Goal: Ask a question: Seek information or help from site administrators or community

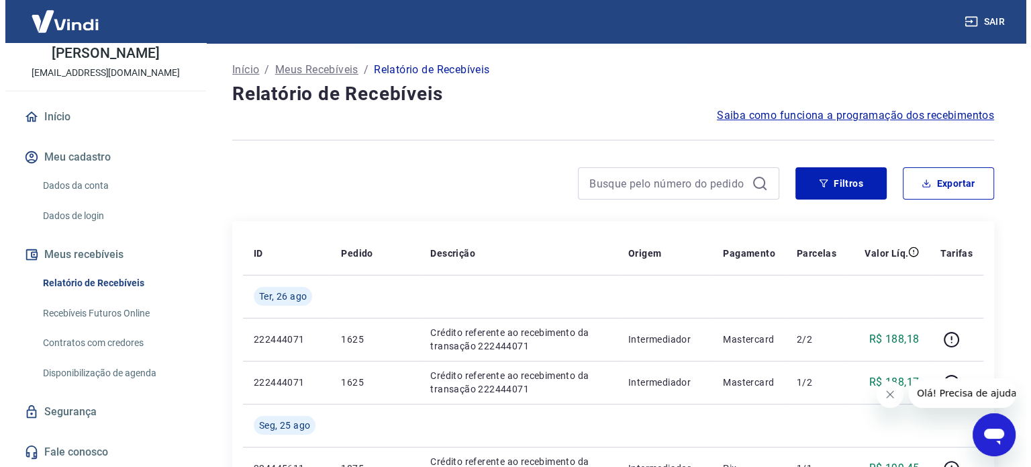
scroll to position [81, 0]
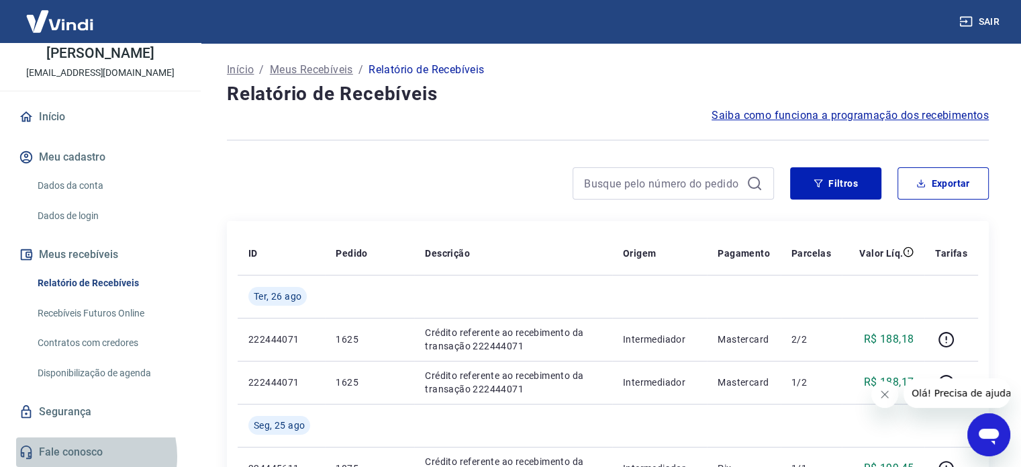
click at [79, 456] on link "Fale conosco" at bounding box center [100, 452] width 169 height 30
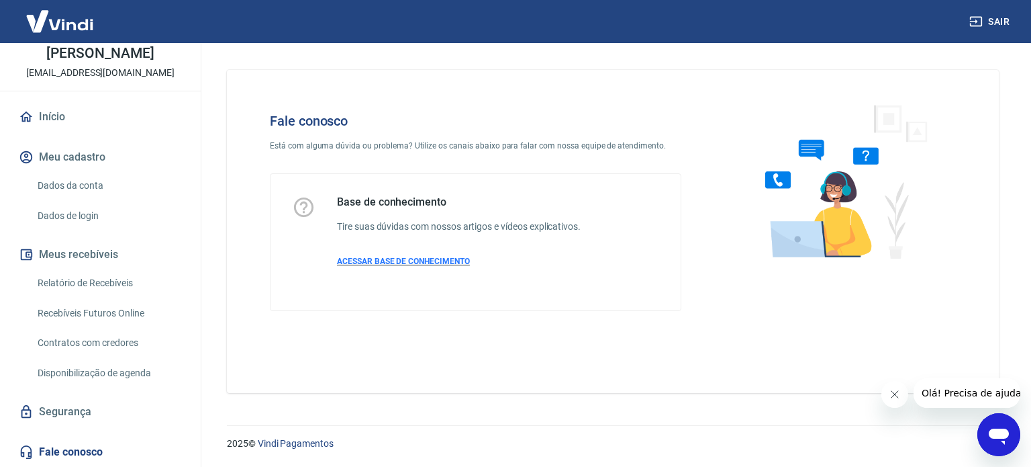
click at [376, 260] on span "ACESSAR BASE DE CONHECIMENTO" at bounding box center [403, 260] width 133 height 9
click at [888, 391] on button "Fechar mensagem da empresa" at bounding box center [894, 394] width 27 height 27
click at [991, 436] on icon "Abrir janela de mensagens" at bounding box center [999, 436] width 20 height 16
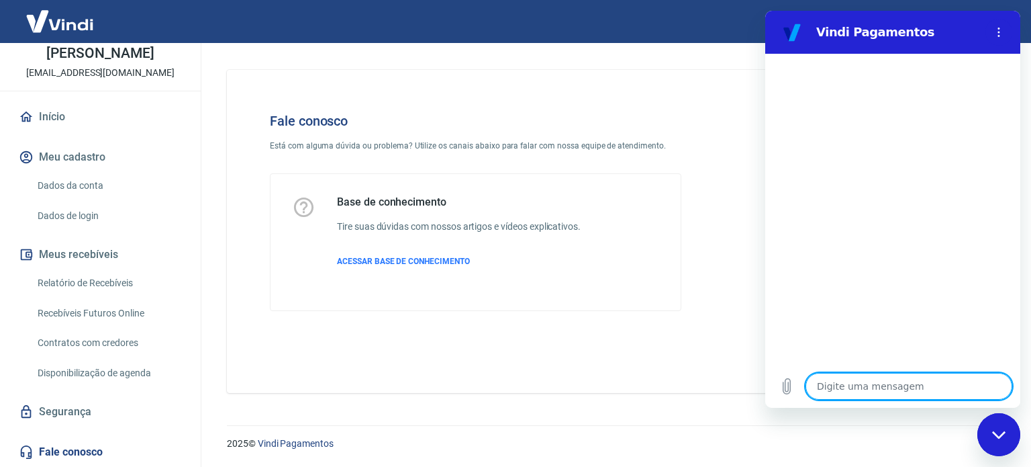
click at [134, 374] on link "Disponibilização de agenda" at bounding box center [108, 373] width 152 height 28
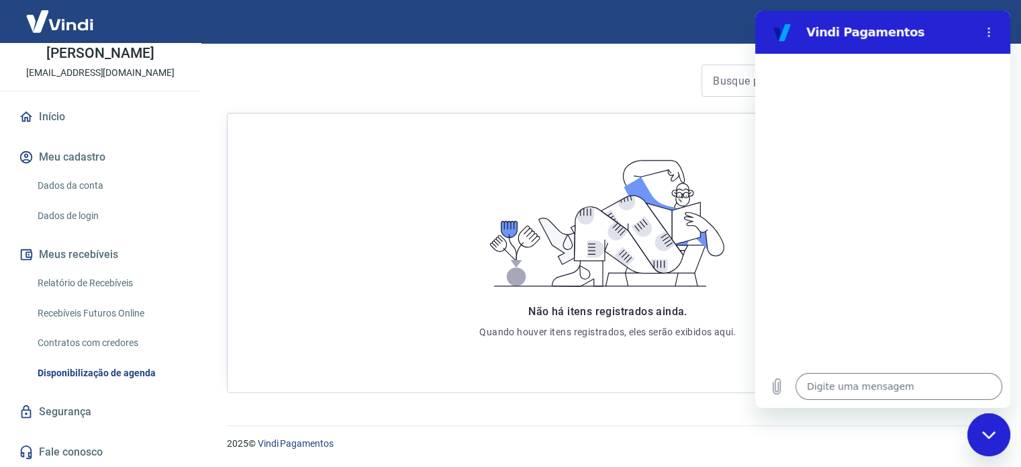
scroll to position [46, 0]
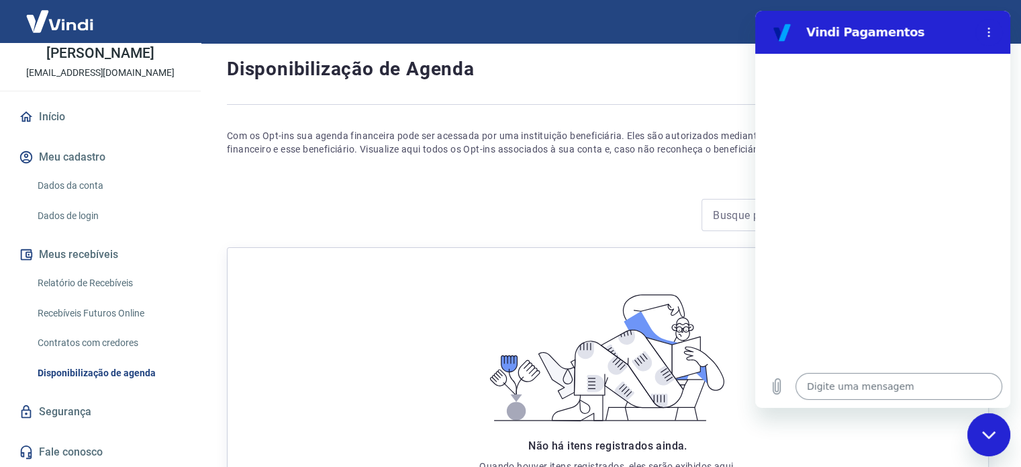
click at [899, 387] on textarea at bounding box center [899, 386] width 207 height 27
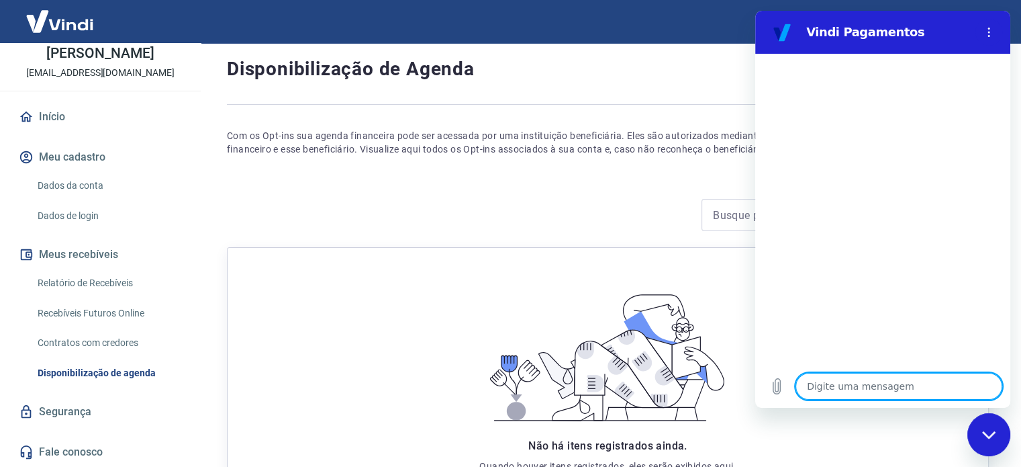
type textarea "r"
type textarea "x"
type textarea "re"
type textarea "x"
type textarea "rec"
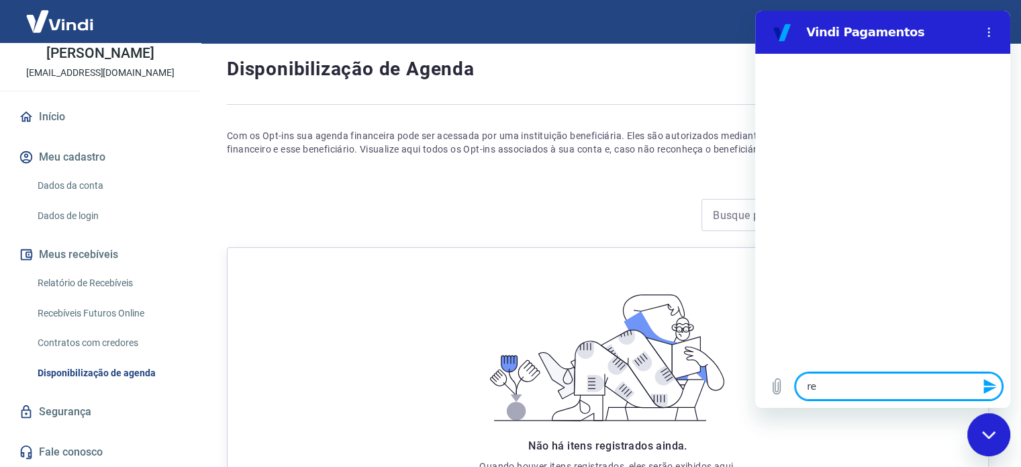
type textarea "x"
type textarea "rece"
type textarea "x"
type textarea "receb"
type textarea "x"
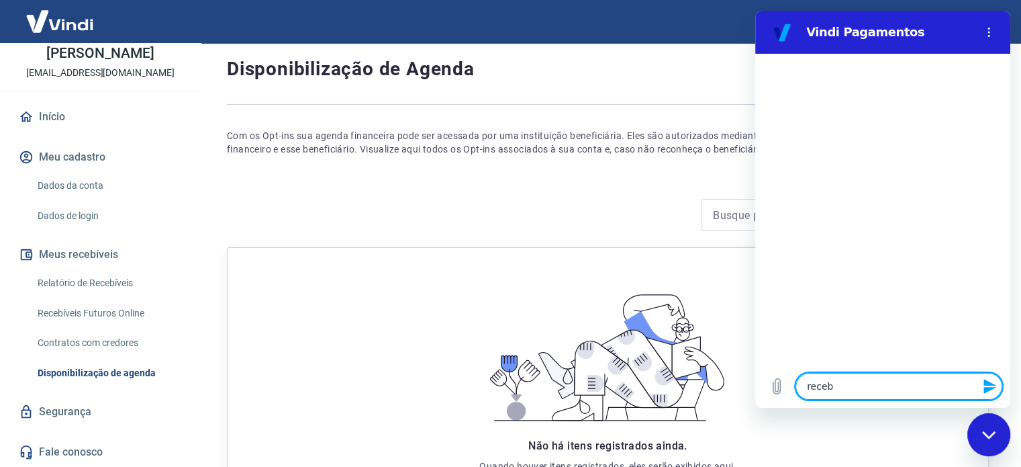
type textarea "recebi"
type textarea "x"
type textarea "recebim"
type textarea "x"
type textarea "recebime"
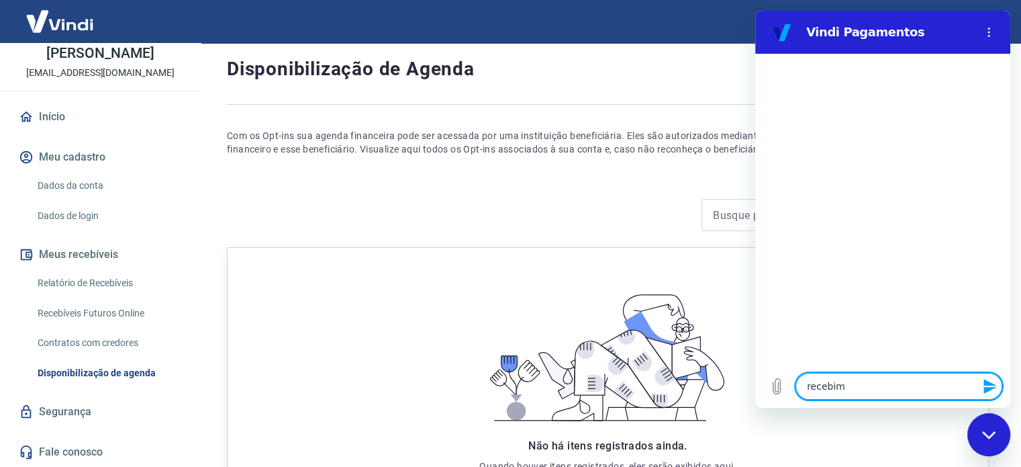
type textarea "x"
type textarea "recebimen"
type textarea "x"
type textarea "recebiment"
type textarea "x"
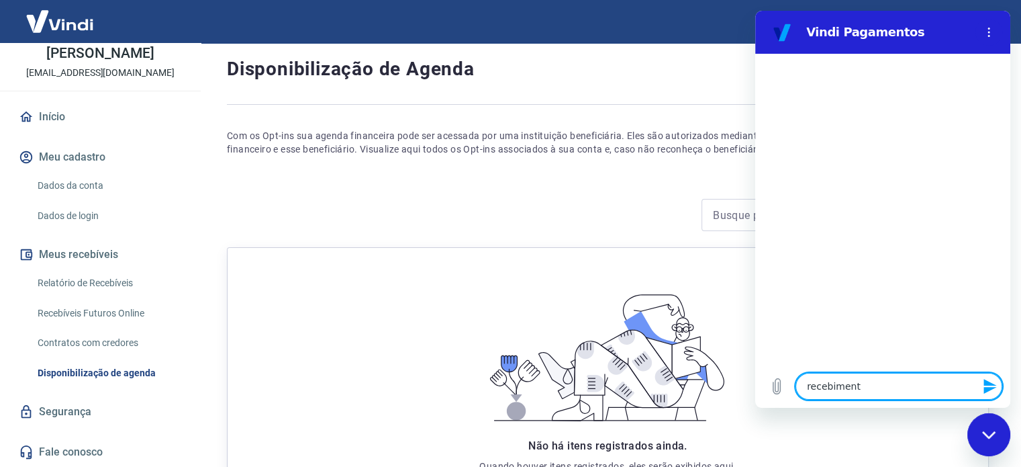
type textarea "recebimento"
type textarea "x"
type textarea "recebimentos"
type textarea "x"
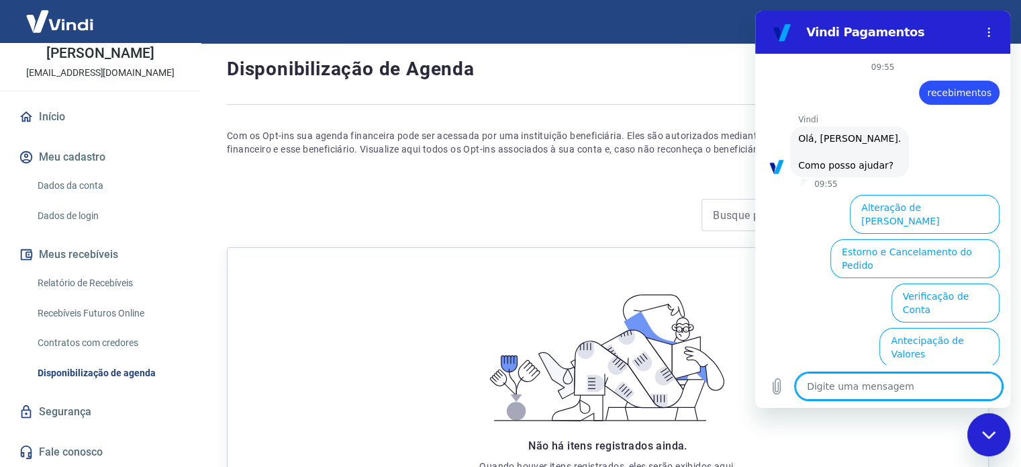
scroll to position [102, 0]
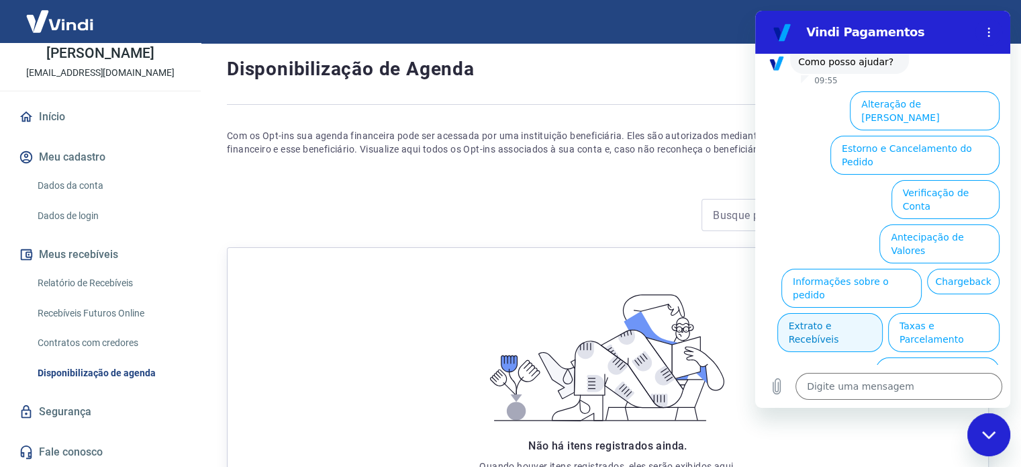
click at [883, 313] on button "Extrato e Recebíveis" at bounding box center [829, 332] width 105 height 39
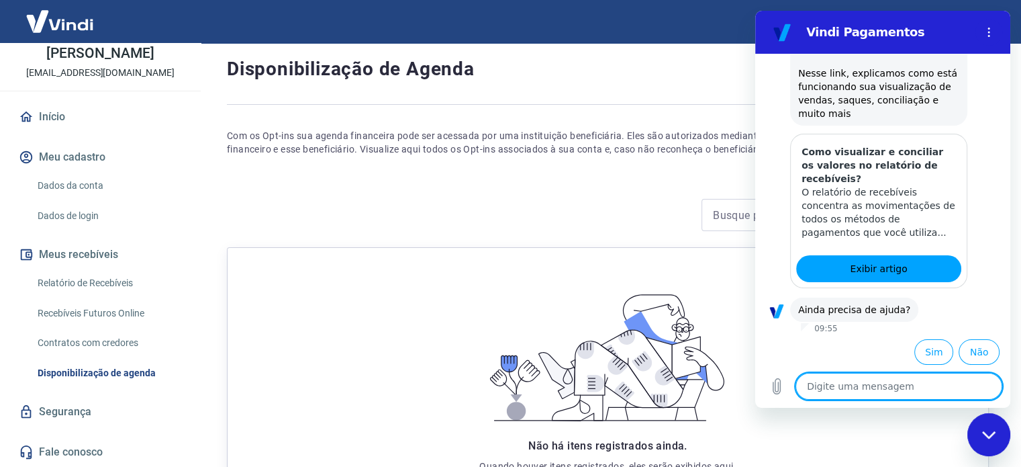
scroll to position [223, 0]
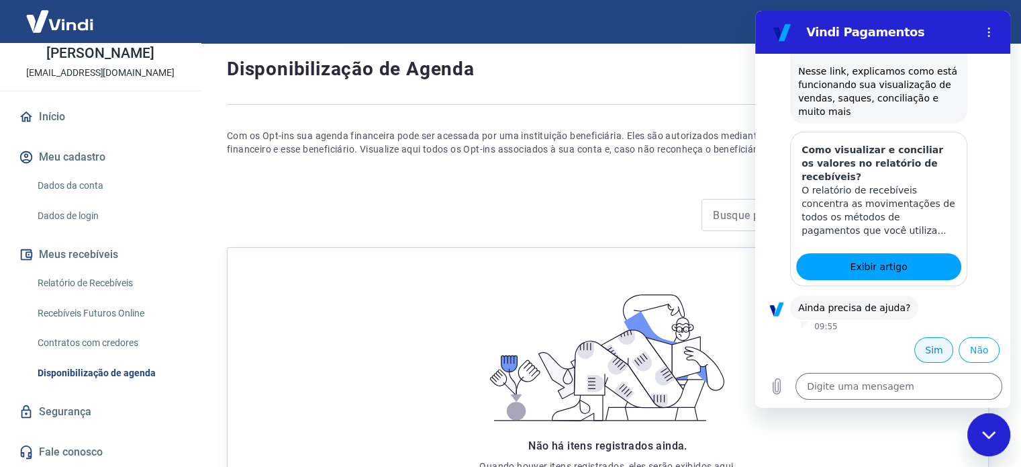
click at [922, 351] on button "Sim" at bounding box center [933, 350] width 39 height 26
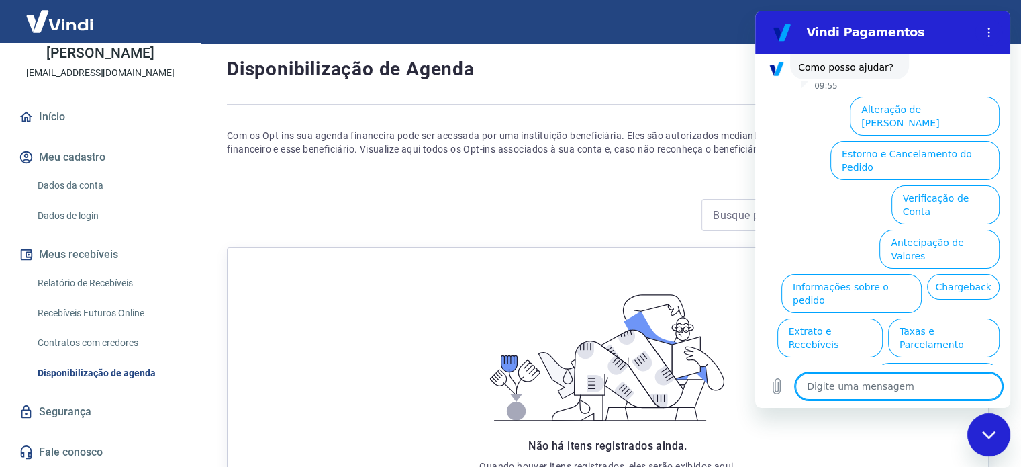
scroll to position [572, 0]
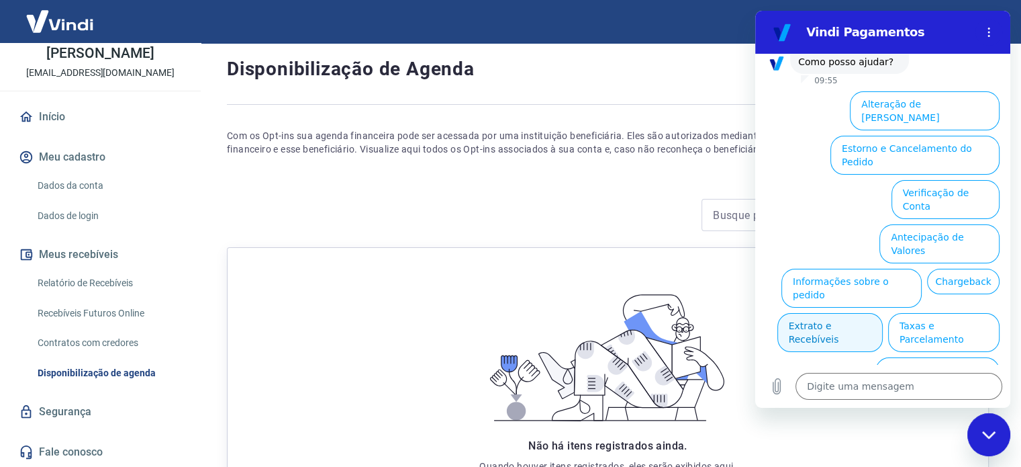
click at [883, 313] on button "Extrato e Recebíveis" at bounding box center [829, 332] width 105 height 39
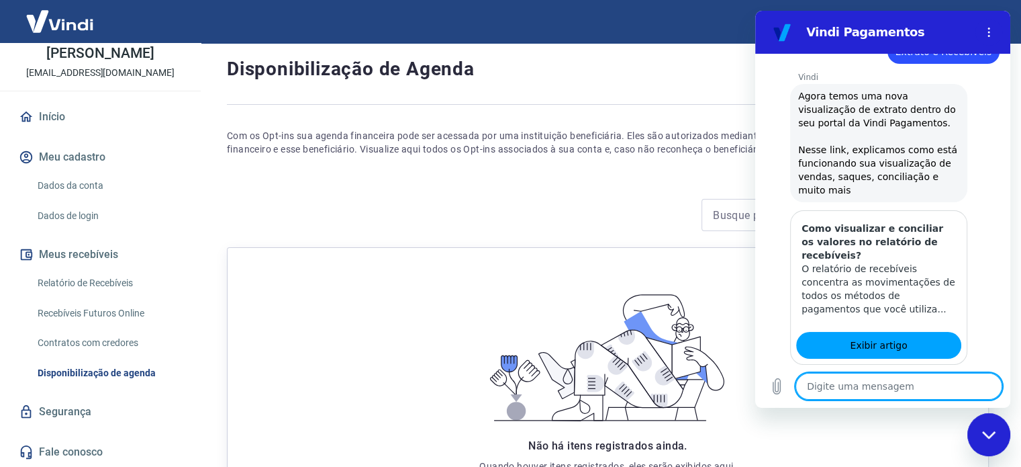
scroll to position [693, 0]
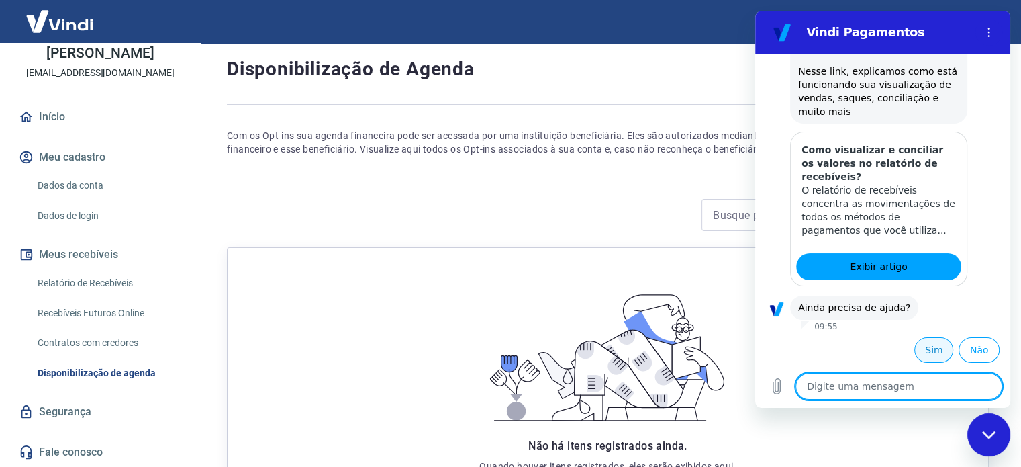
click at [927, 345] on button "Sim" at bounding box center [933, 350] width 39 height 26
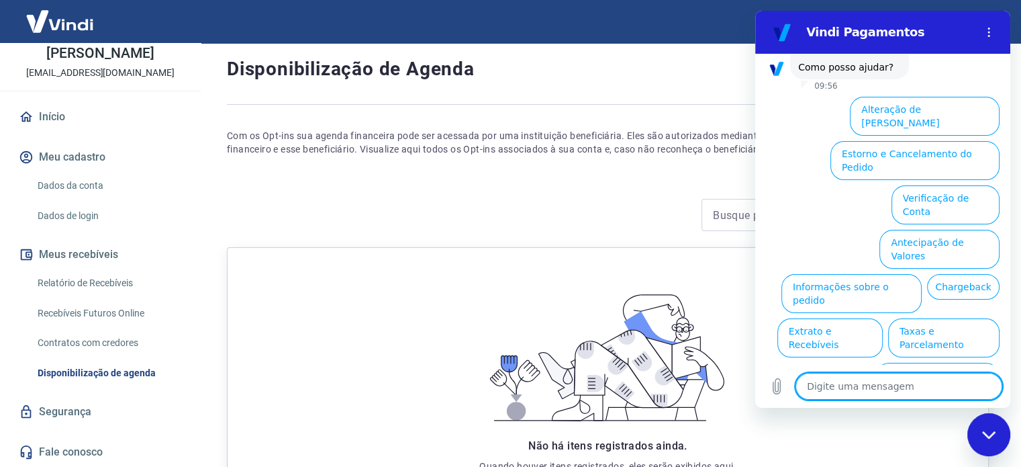
scroll to position [1041, 0]
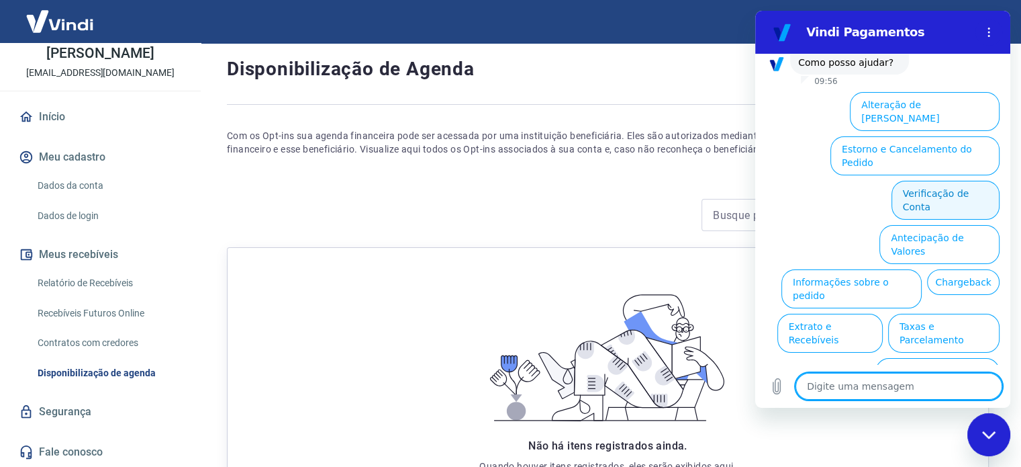
click at [935, 181] on button "Verificação de Conta" at bounding box center [946, 200] width 108 height 39
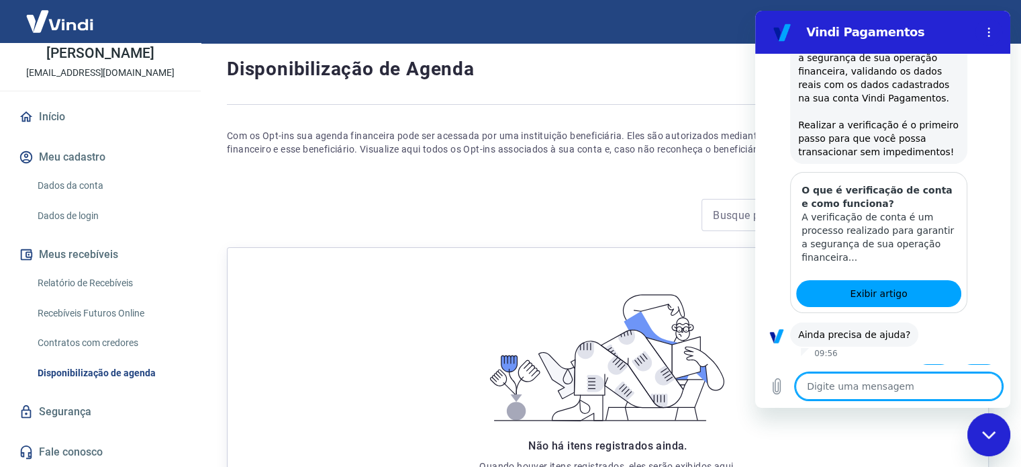
scroll to position [1176, 0]
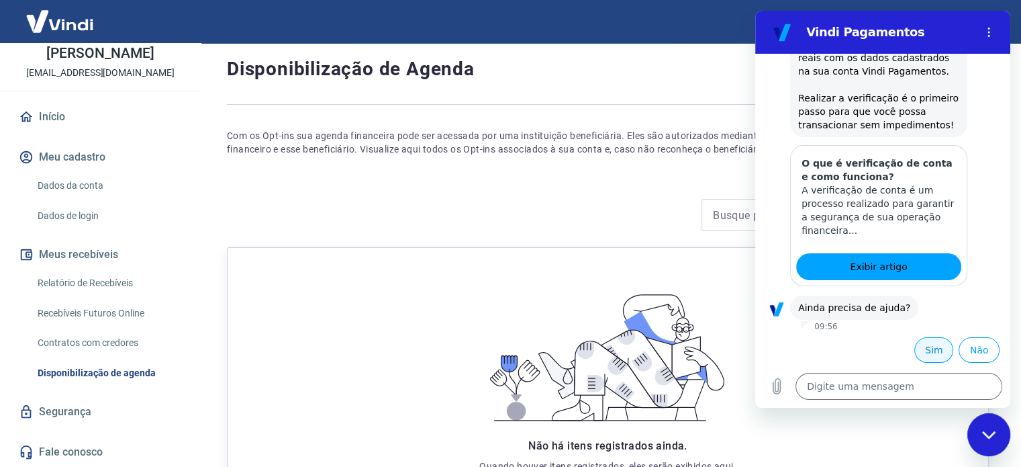
click at [922, 346] on button "Sim" at bounding box center [933, 350] width 39 height 26
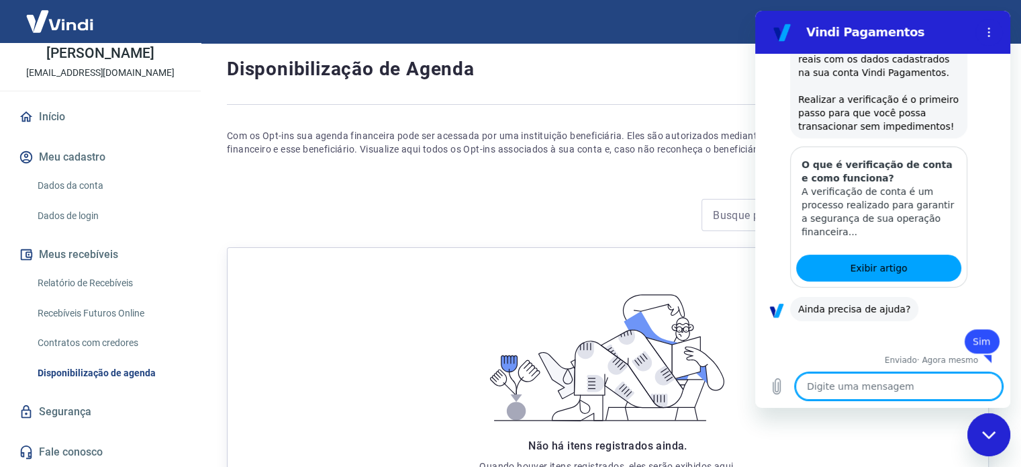
scroll to position [1178, 0]
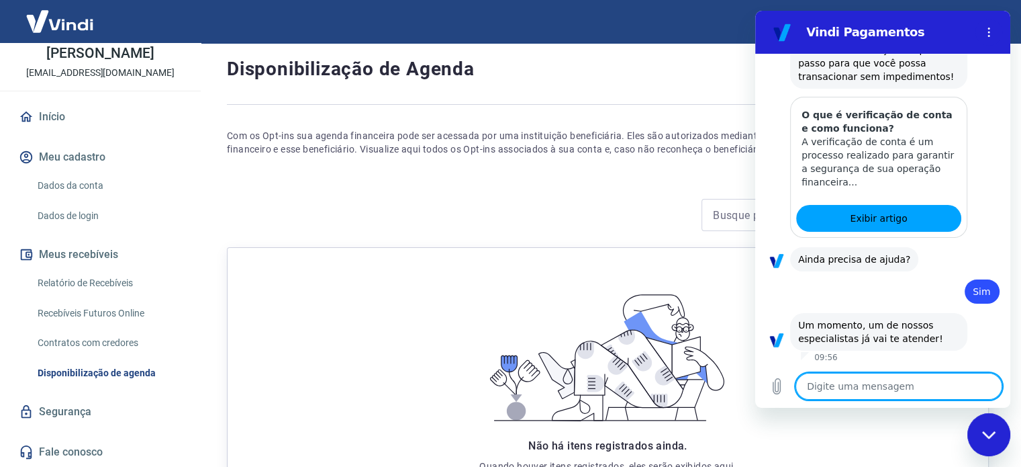
type textarea "x"
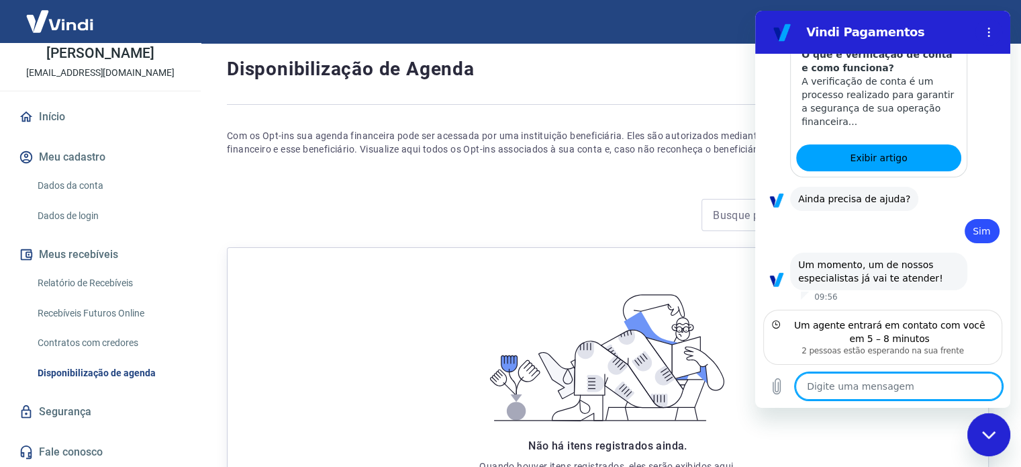
type textarea "A"
type textarea "x"
type textarea "Ag"
type textarea "x"
type textarea "Agu"
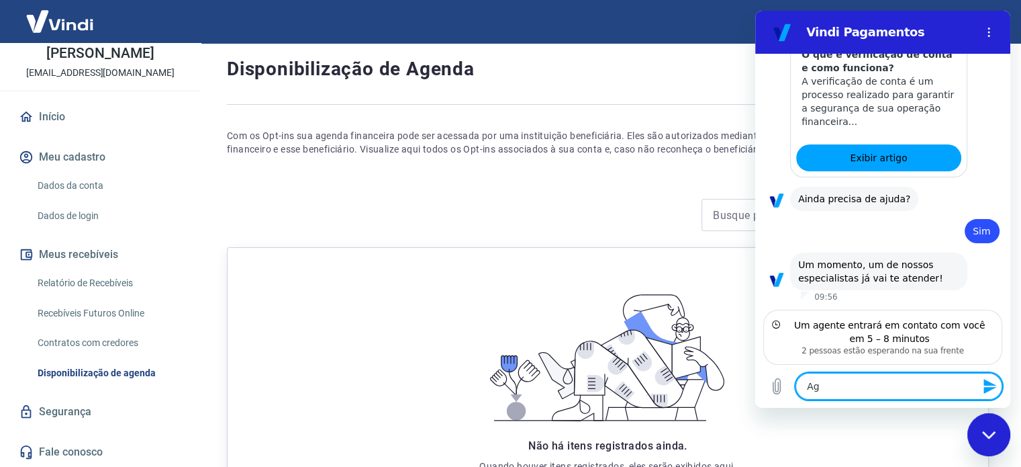
type textarea "x"
type textarea "Agua"
type textarea "x"
type textarea "Aguar"
type textarea "x"
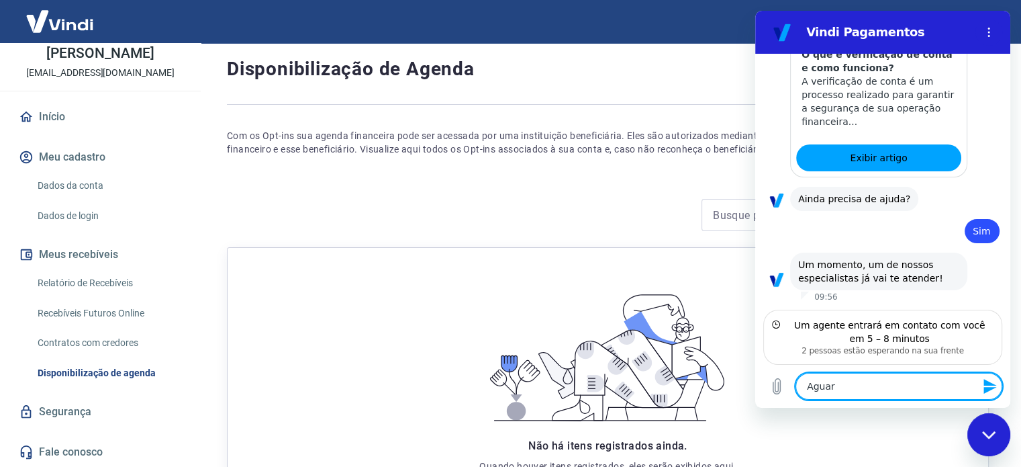
type textarea "Aguard"
type textarea "x"
type textarea "Aguardo"
type textarea "x"
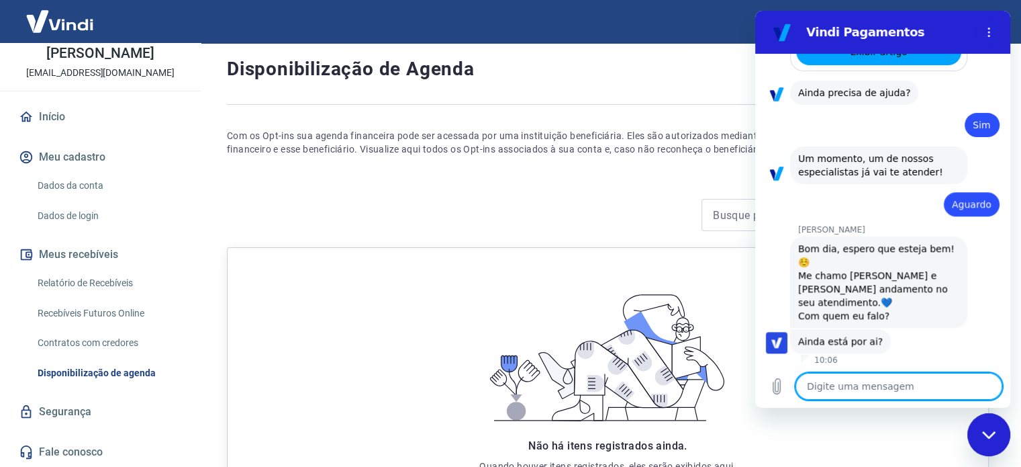
scroll to position [1394, 0]
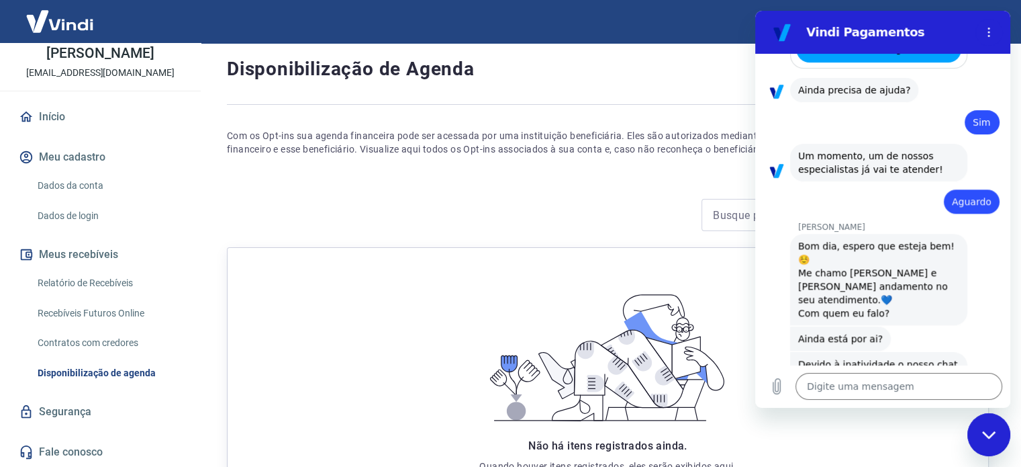
drag, startPoint x: 990, startPoint y: 426, endPoint x: 992, endPoint y: 452, distance: 26.3
click at [992, 452] on div "Fechar janela de mensagens" at bounding box center [989, 434] width 40 height 40
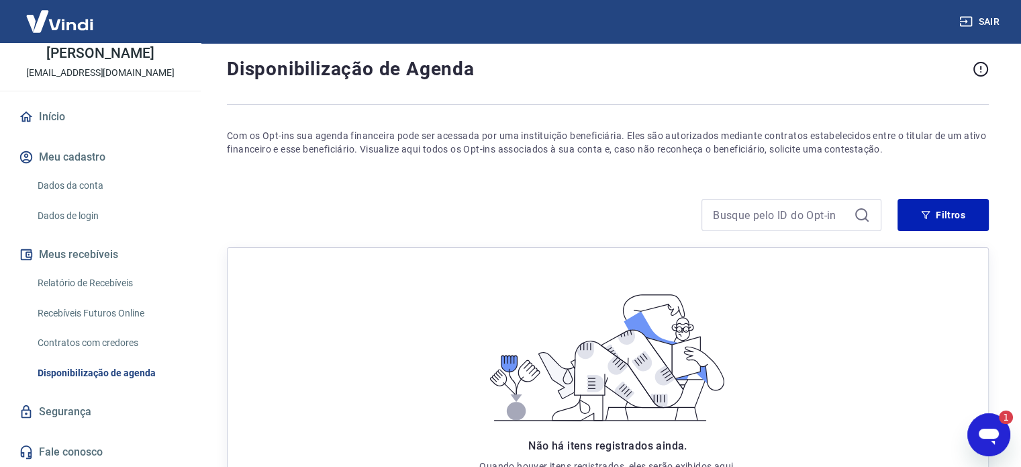
scroll to position [0, 0]
click at [977, 437] on icon "Abrir janela de mensagens, 1 mensagem não lida" at bounding box center [989, 434] width 24 height 24
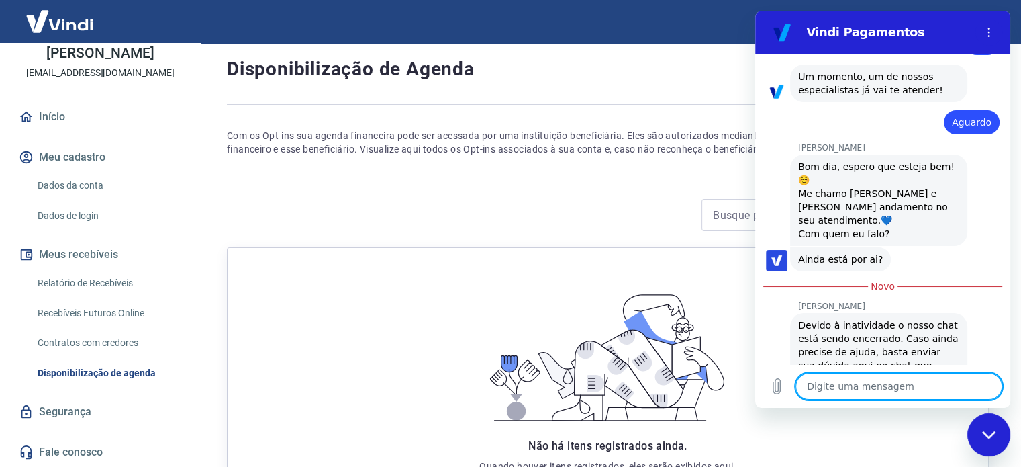
type textarea "x"
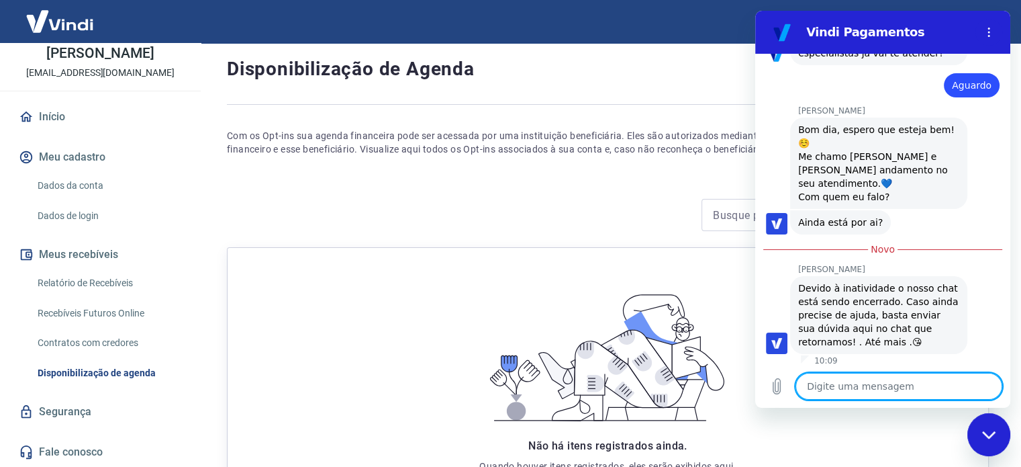
scroll to position [1513, 0]
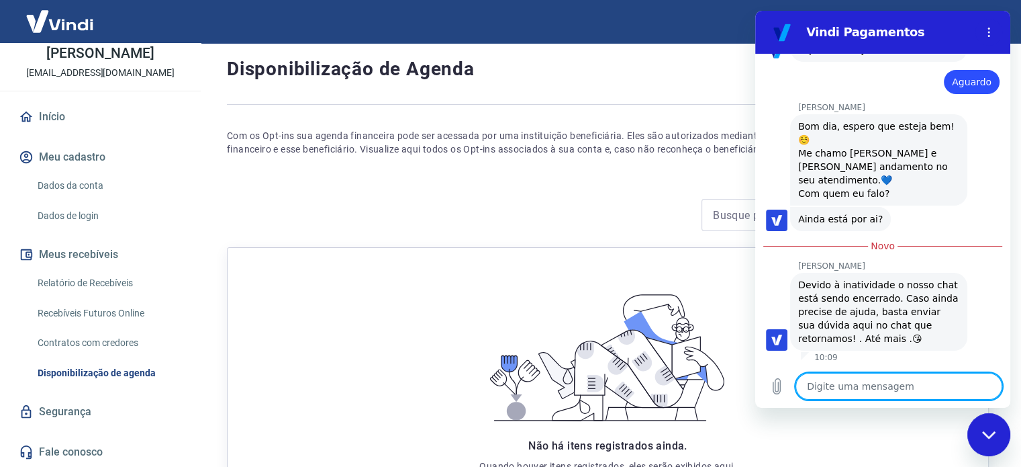
click at [837, 382] on textarea at bounding box center [899, 386] width 207 height 27
type textarea "O"
type textarea "x"
type textarea "Oi"
type textarea "x"
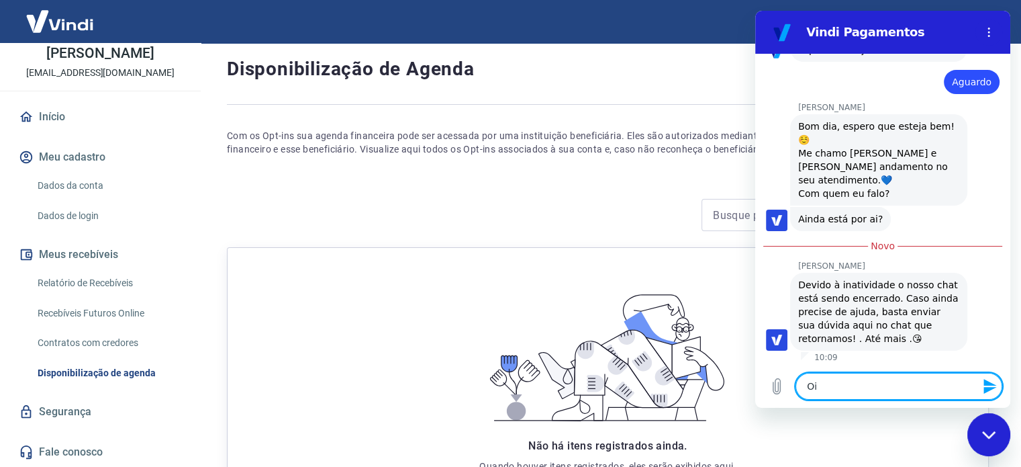
type textarea "Oi"
type textarea "x"
type textarea "Oi G"
type textarea "x"
type textarea "Oi Ga"
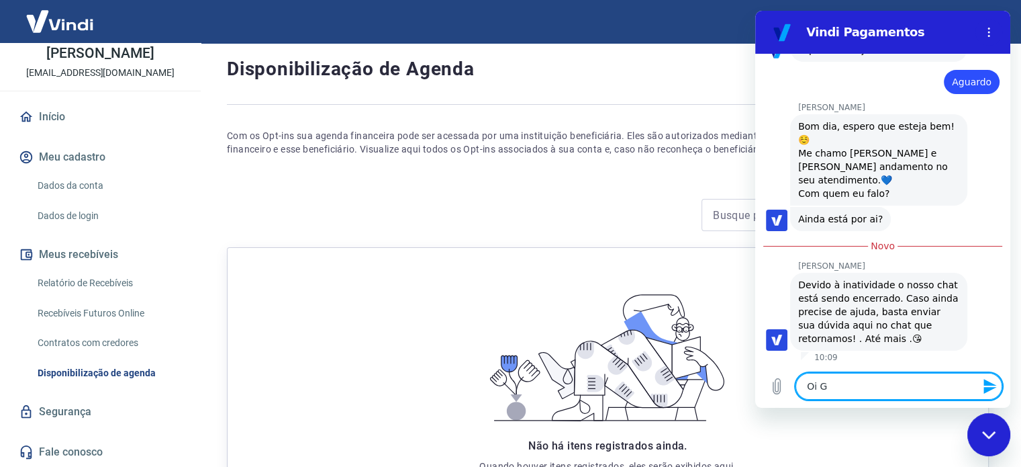
type textarea "x"
type textarea "Oi Gab"
type textarea "x"
type textarea "Oi Gabr"
type textarea "x"
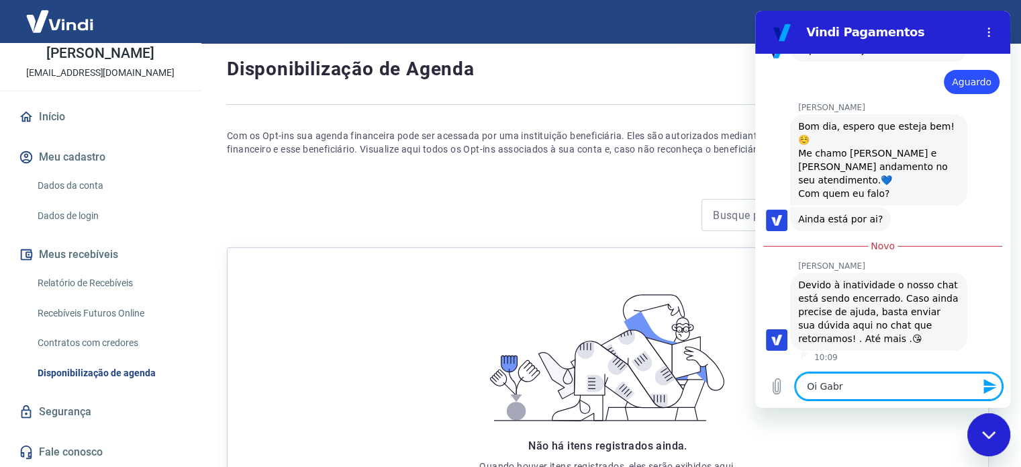
type textarea "Oi Gabri"
type textarea "x"
type textarea "Oi Gabrie"
type textarea "x"
type textarea "[PERSON_NAME]"
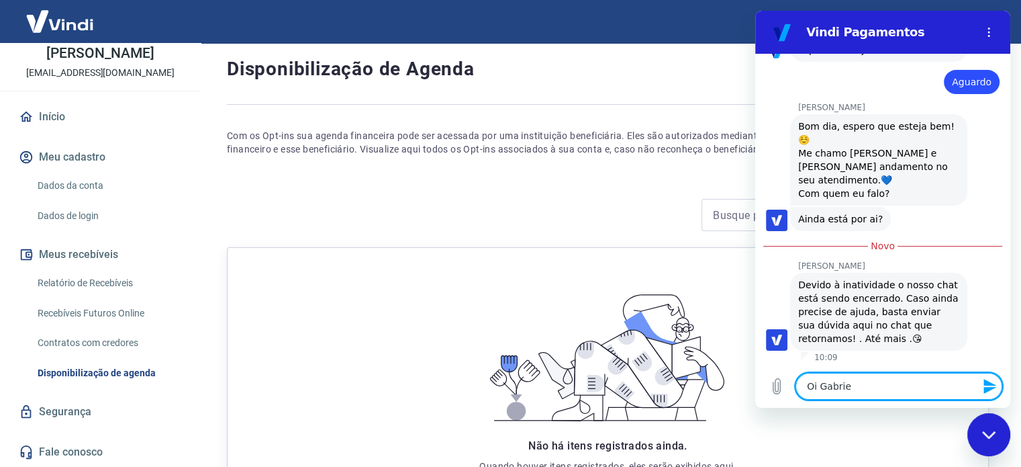
type textarea "x"
type textarea "[PERSON_NAME]"
type textarea "x"
type textarea "[PERSON_NAME]"
type textarea "x"
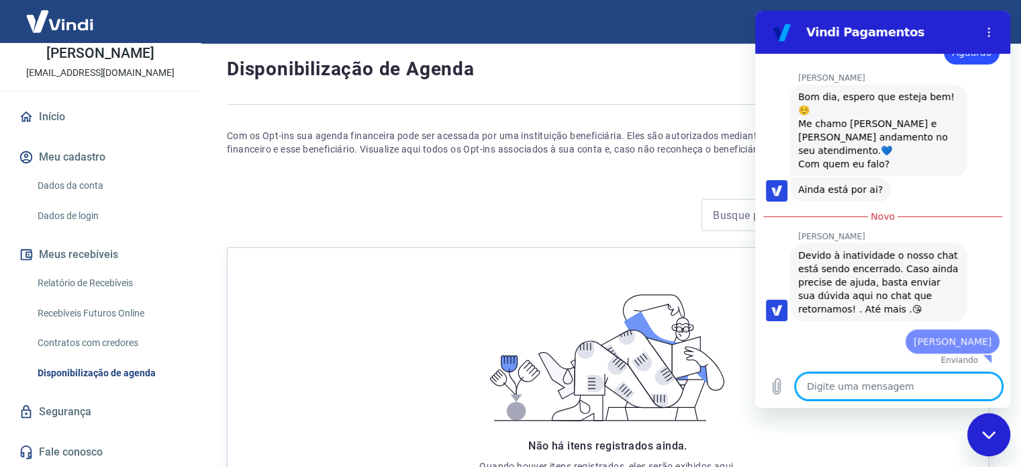
type textarea "x"
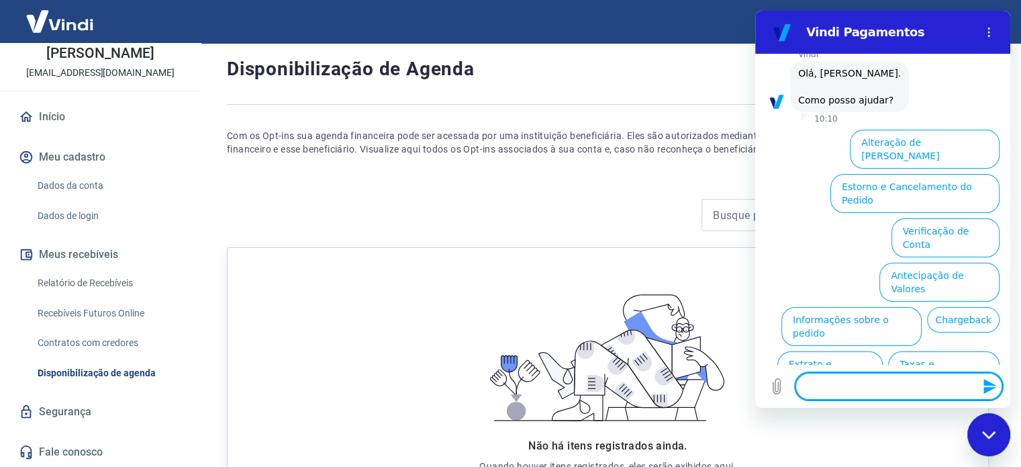
type textarea "x"
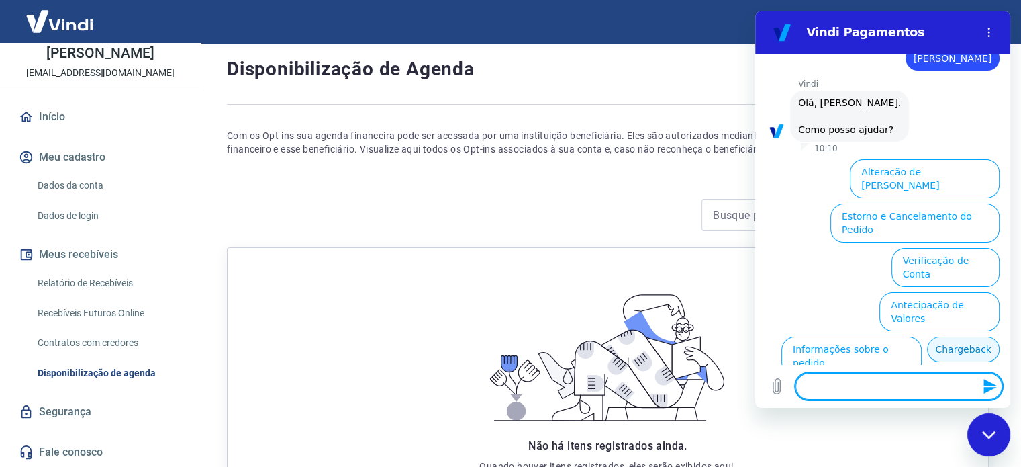
scroll to position [1893, 0]
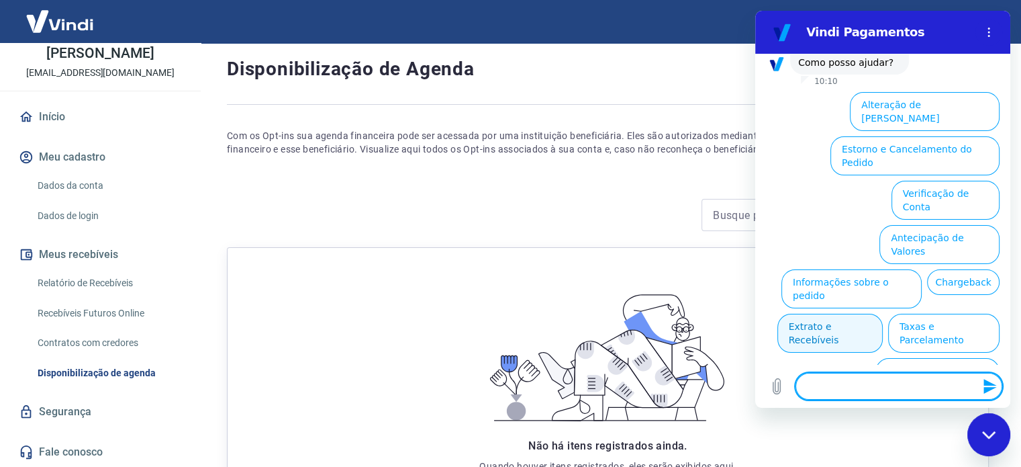
click at [883, 314] on button "Extrato e Recebíveis" at bounding box center [829, 333] width 105 height 39
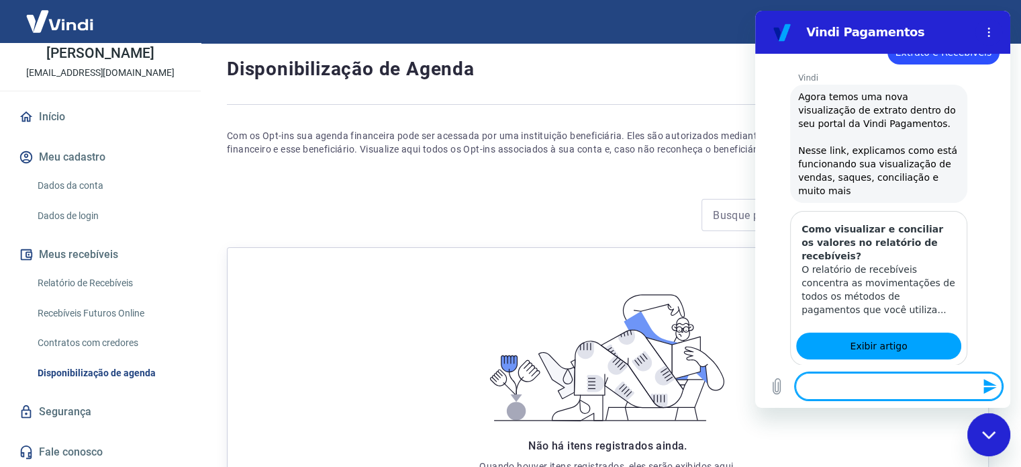
scroll to position [2014, 0]
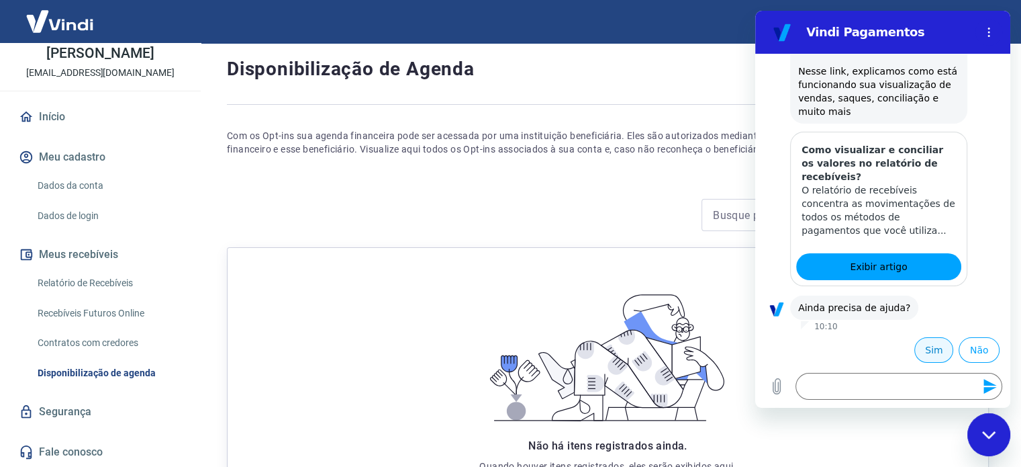
click at [918, 348] on button "Sim" at bounding box center [933, 350] width 39 height 26
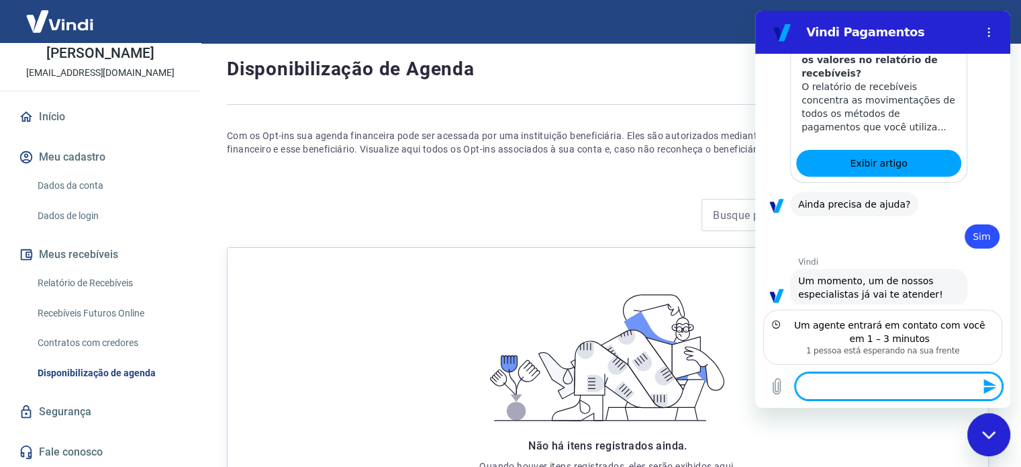
scroll to position [2133, 0]
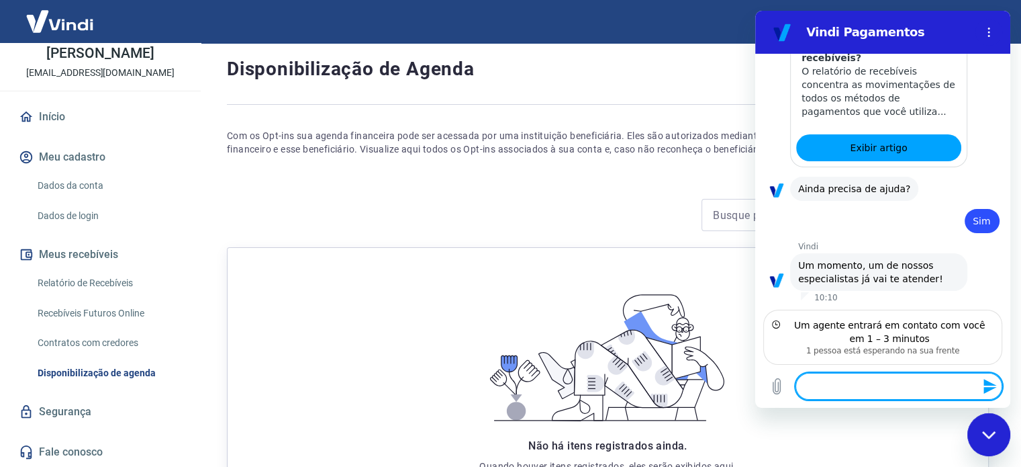
type textarea "x"
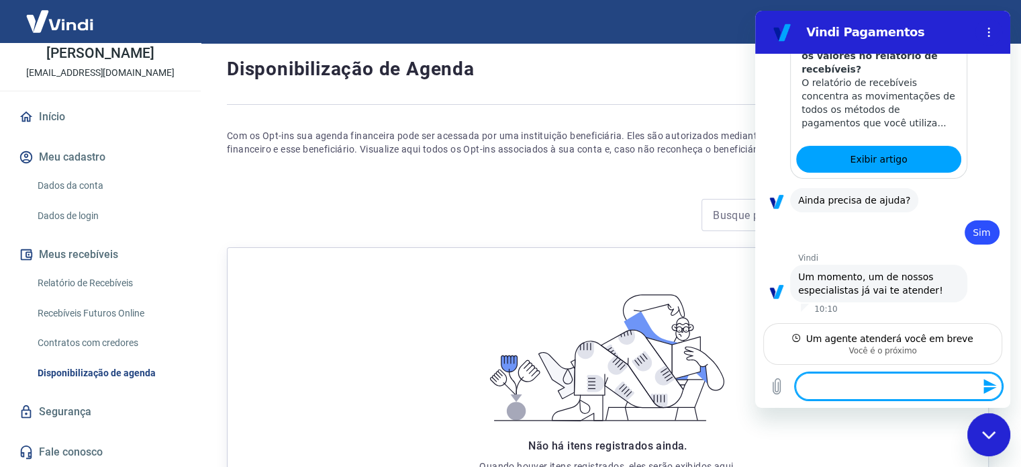
scroll to position [2120, 0]
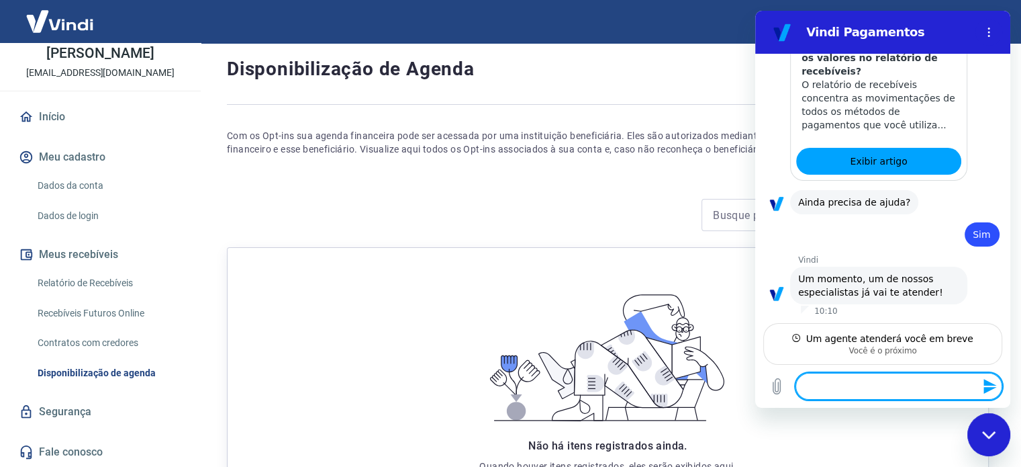
type textarea "a"
type textarea "x"
type textarea "ag"
type textarea "x"
type textarea "agu"
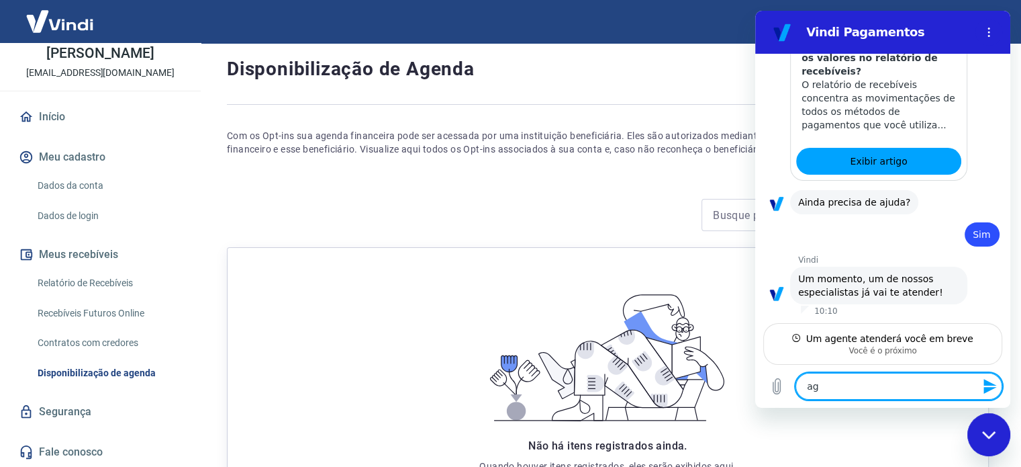
type textarea "x"
type textarea "agua"
type textarea "x"
type textarea "aguar"
type textarea "x"
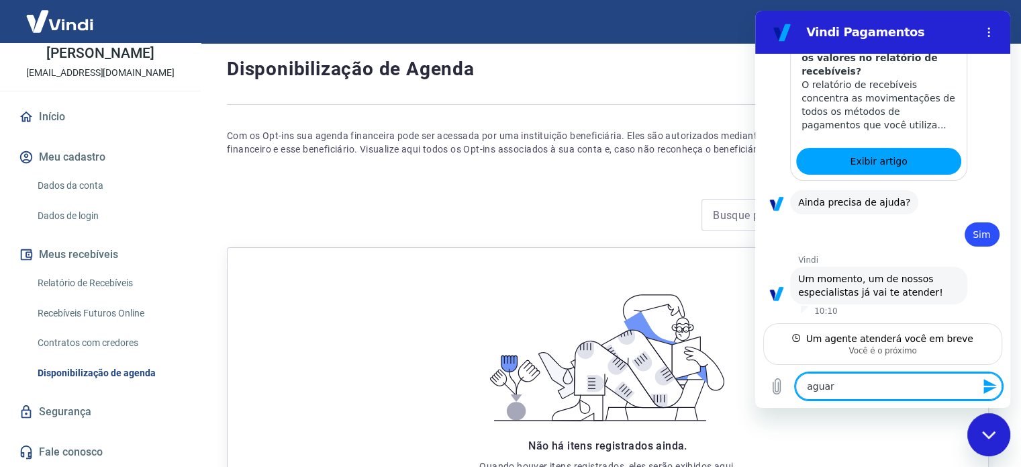
type textarea "aguard"
type textarea "x"
type textarea "aguardo"
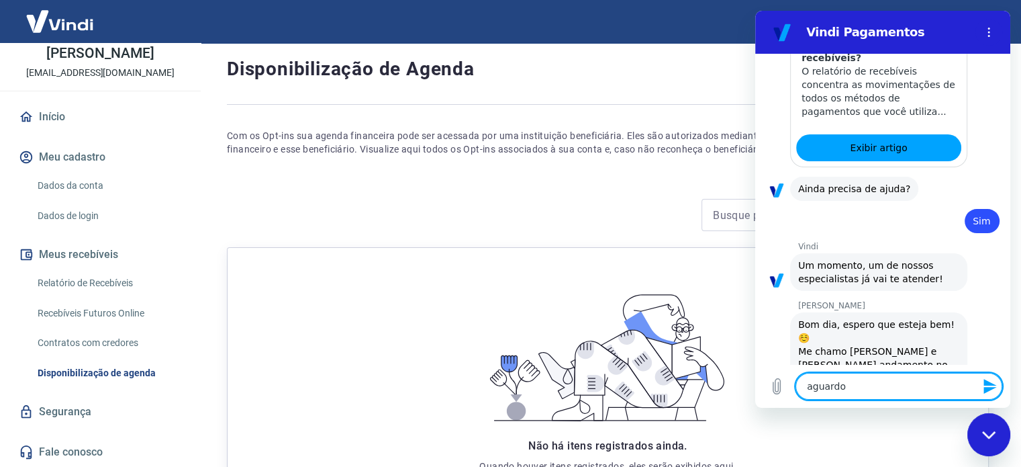
type textarea "x"
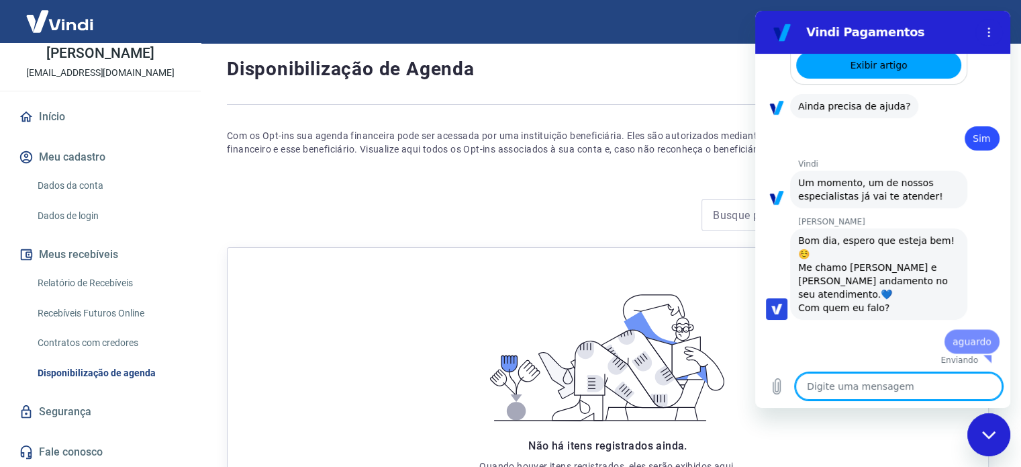
type textarea "x"
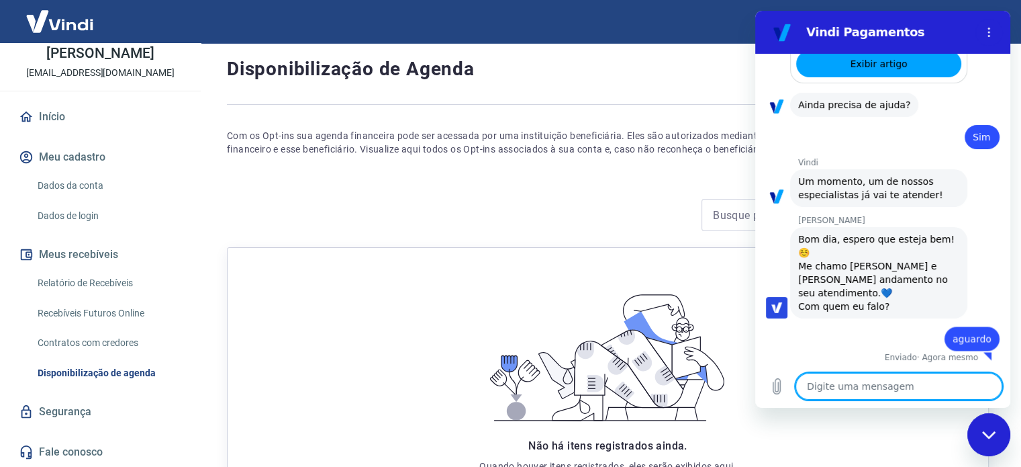
type textarea "A"
type textarea "x"
type textarea "An"
type textarea "x"
type textarea "Ana"
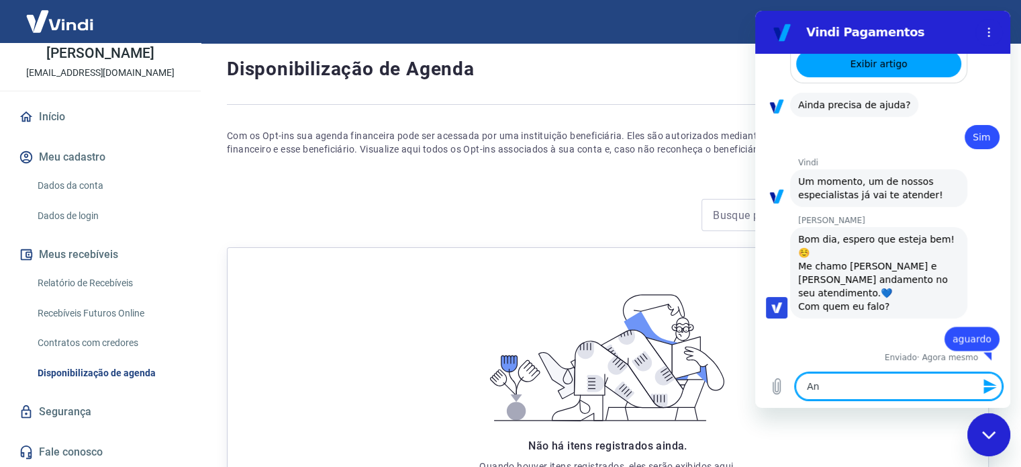
type textarea "x"
type textarea "Ana"
type textarea "x"
type textarea "[PERSON_NAME]"
type textarea "x"
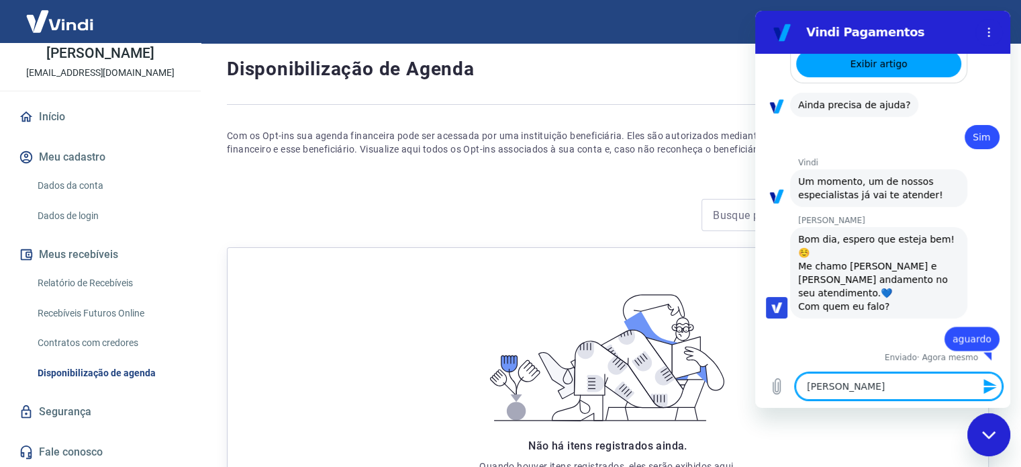
type textarea "Ana pa"
type textarea "x"
type textarea "[PERSON_NAME]"
type textarea "x"
type textarea "[PERSON_NAME]"
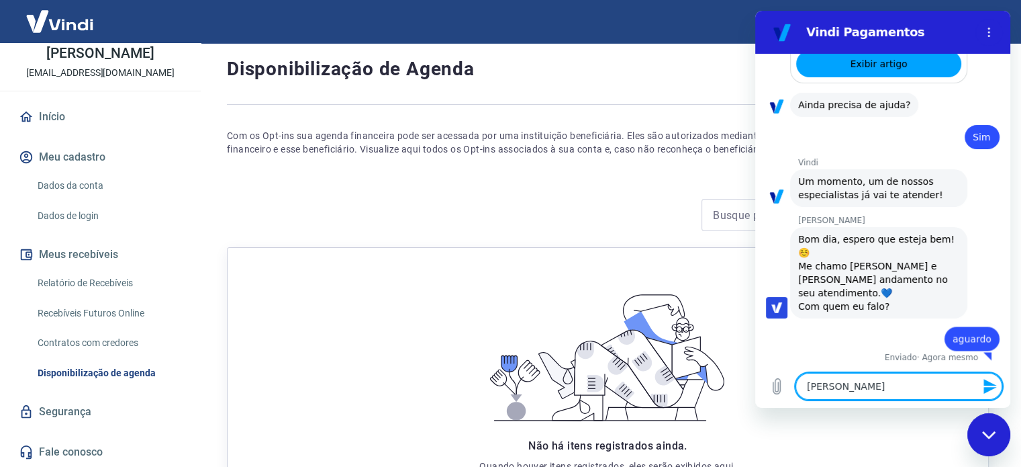
type textarea "x"
type textarea "[PERSON_NAME]"
type textarea "x"
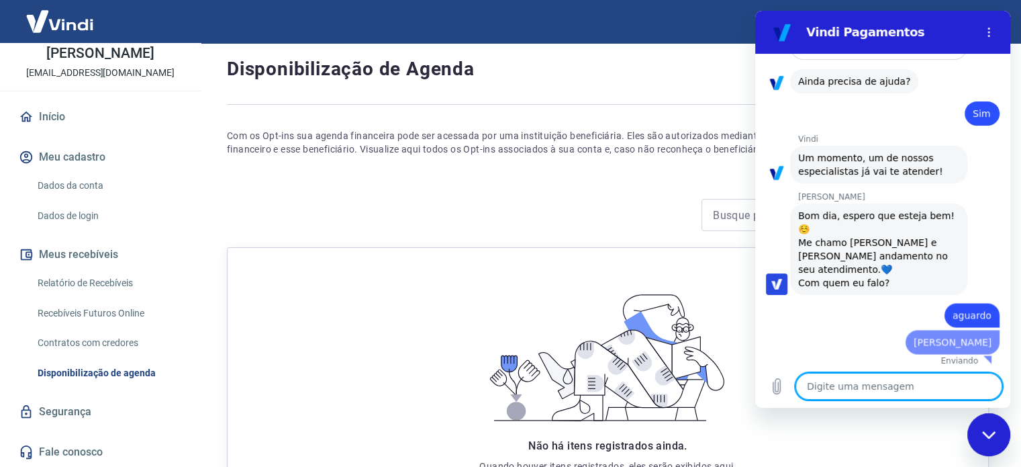
type textarea "x"
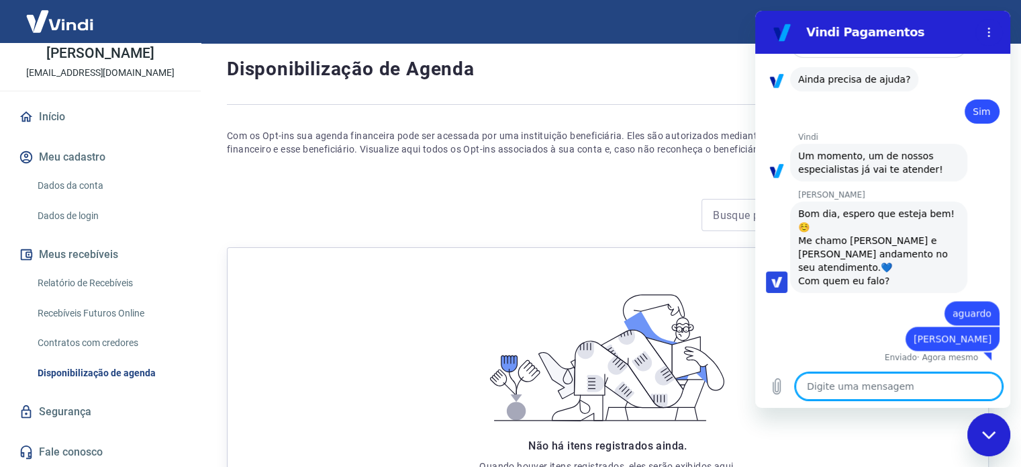
type textarea "s"
type textarea "x"
type textarea "so"
type textarea "x"
type textarea "sou"
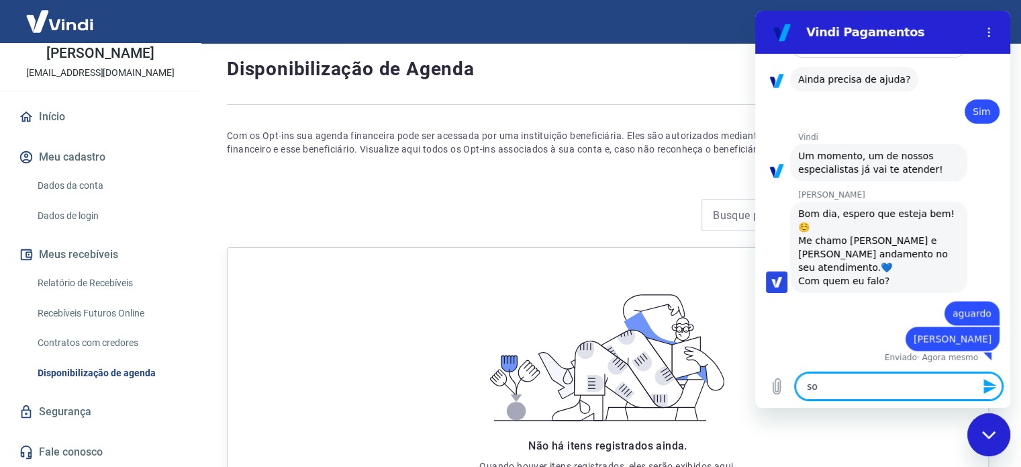
type textarea "x"
type textarea "sou"
type textarea "x"
type textarea "sou s"
type textarea "x"
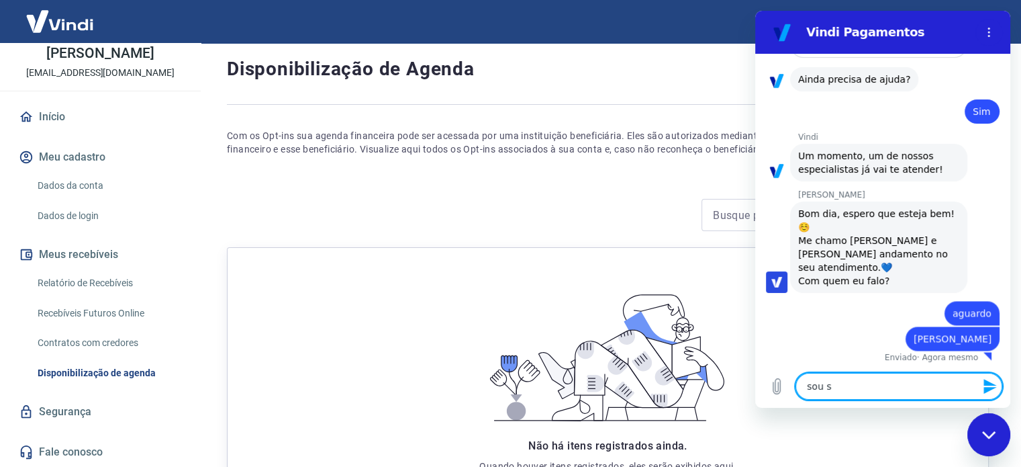
type textarea "sou so"
type textarea "x"
type textarea "sou soc"
type textarea "x"
type textarea "sou soci"
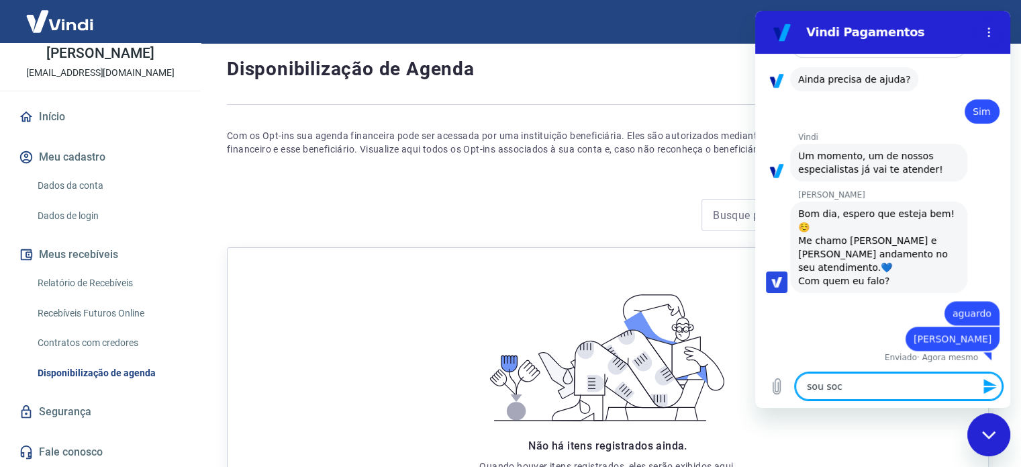
type textarea "x"
type textarea "sou socia"
type textarea "x"
type textarea "sou socia"
type textarea "x"
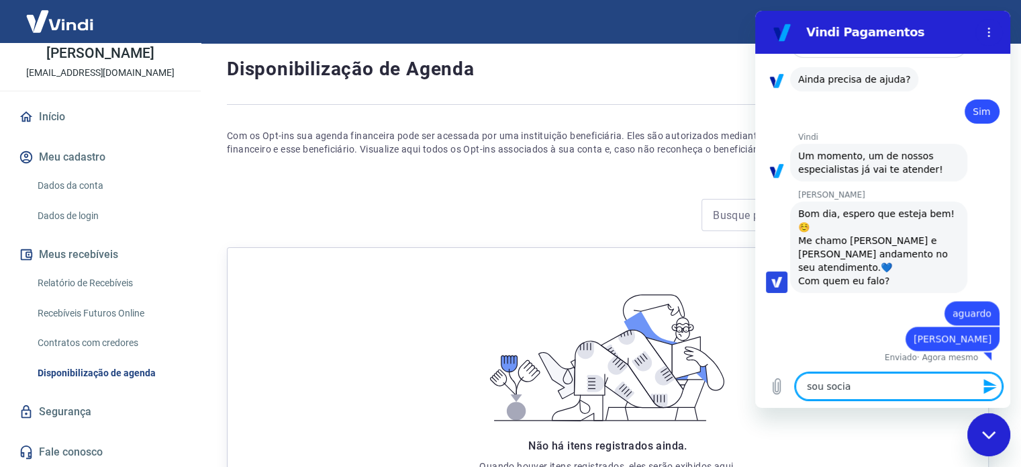
type textarea "sou socia e"
type textarea "x"
type textarea "sou socia e"
type textarea "x"
type textarea "sou socia e p"
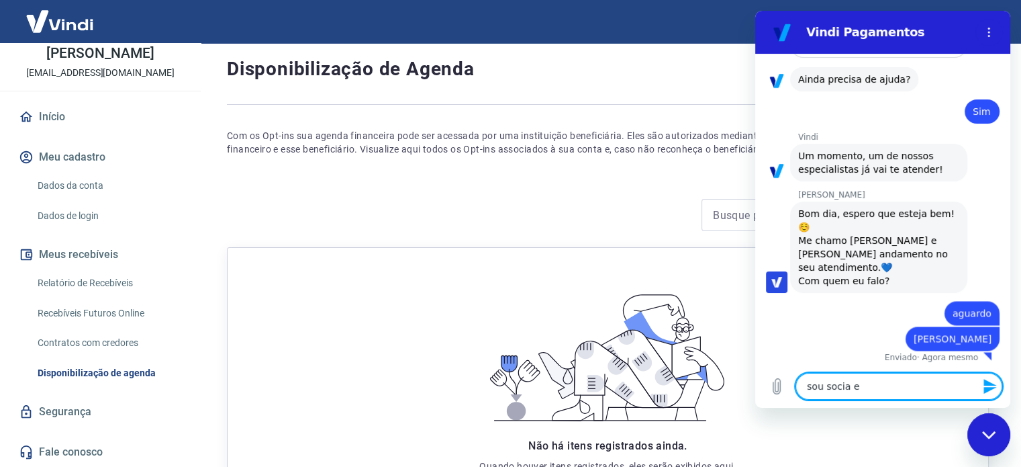
type textarea "x"
type textarea "sou socia e pr"
type textarea "x"
type textarea "sou socia e pro"
type textarea "x"
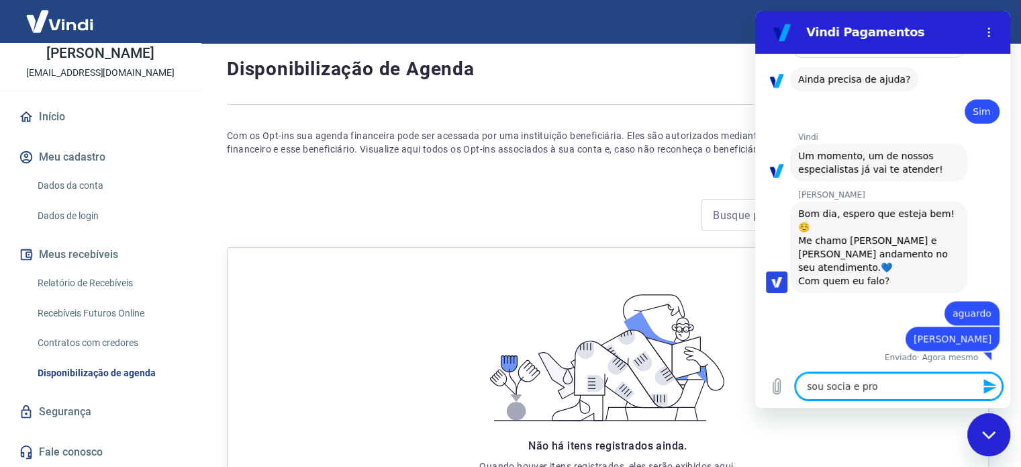
type textarea "sou socia e prop"
type textarea "x"
type textarea "sou socia e propr"
type textarea "x"
type textarea "sou socia e propri"
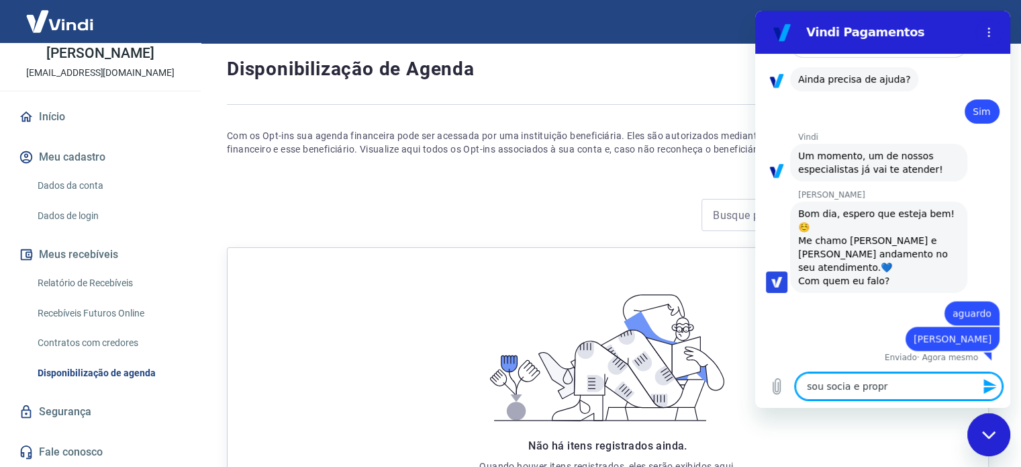
type textarea "x"
type textarea "sou socia e proprie"
type textarea "x"
type textarea "sou socia e propriet"
type textarea "x"
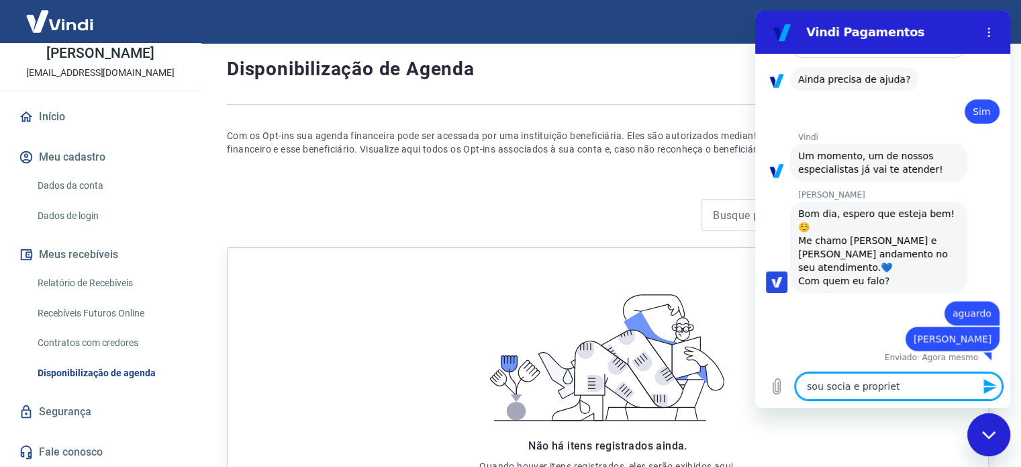
type textarea "sou socia e proprieta"
type textarea "x"
type textarea "sou socia e proprietar"
type textarea "x"
type textarea "sou socia e proprietari"
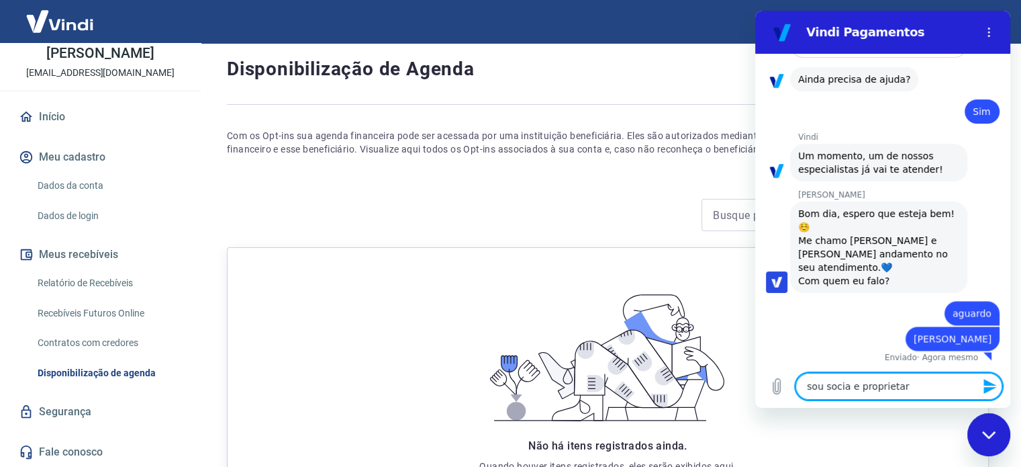
type textarea "x"
type textarea "sou socia e proprietaria"
type textarea "x"
type textarea "sou socia e proprietaria"
type textarea "x"
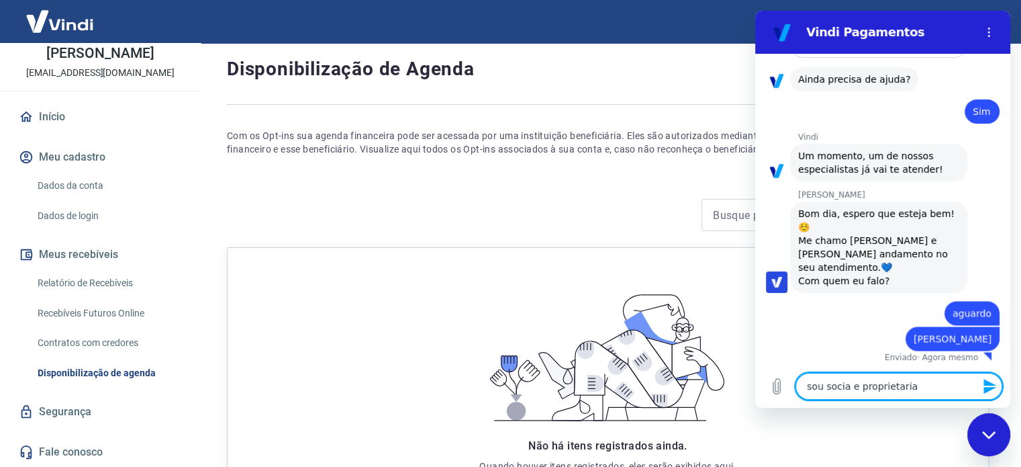
type textarea "sou socia e proprietaria c"
type textarea "x"
type textarea "sou socia e proprietaria co"
type textarea "x"
type textarea "sou socia e proprietaria com"
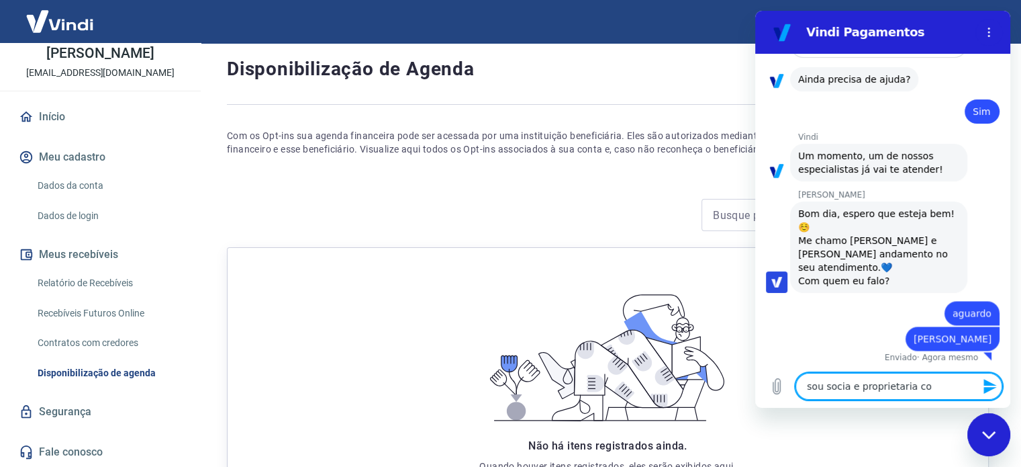
type textarea "x"
type textarea "sou socia e proprietaria com"
type textarea "x"
type textarea "sou socia e proprietaria com oi"
type textarea "x"
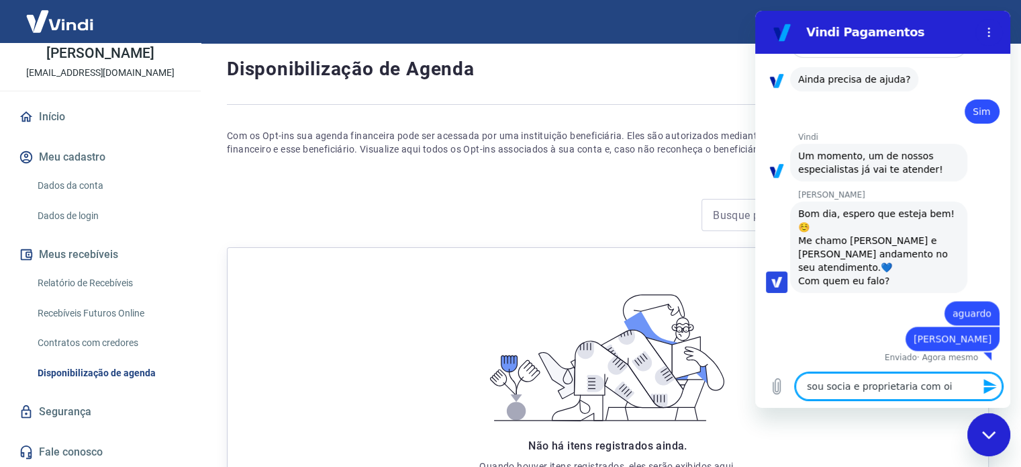
type textarea "sou socia e proprietaria com o"
type textarea "x"
type textarea "sou socia e proprietaria com"
type textarea "x"
type textarea "sou socia e proprietaria com"
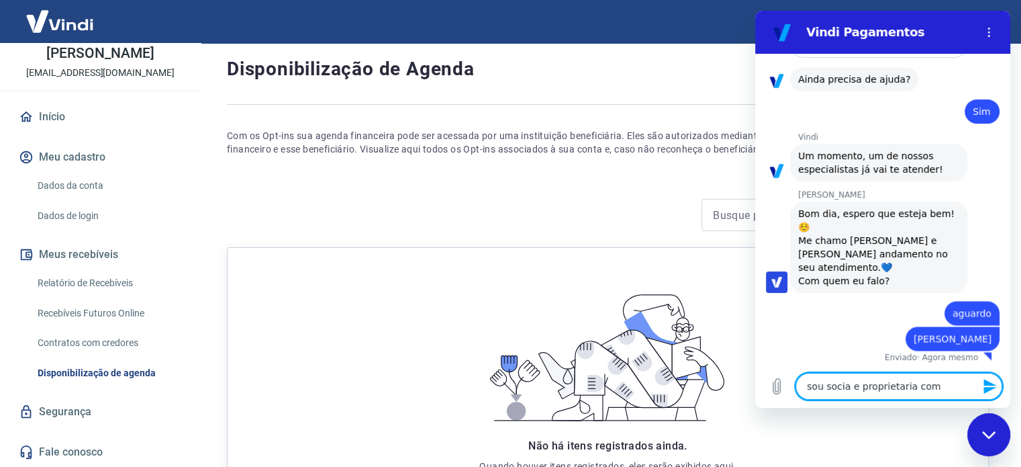
type textarea "x"
type textarea "sou socia e proprietaria co"
type textarea "x"
type textarea "sou socia e proprietaria c"
type textarea "x"
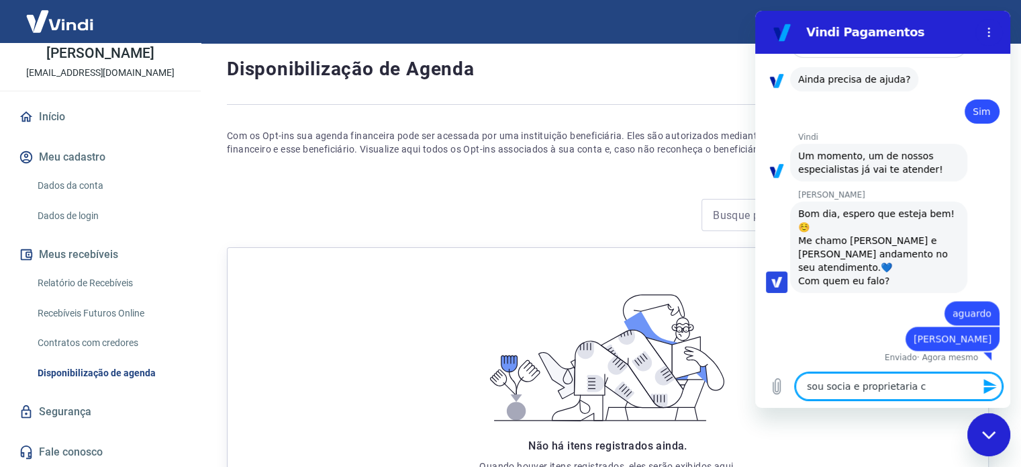
type textarea "sou socia e proprietaria"
type textarea "x"
type textarea "sou socia e proprietaria j"
type textarea "x"
type textarea "sou socia e proprietaria ju"
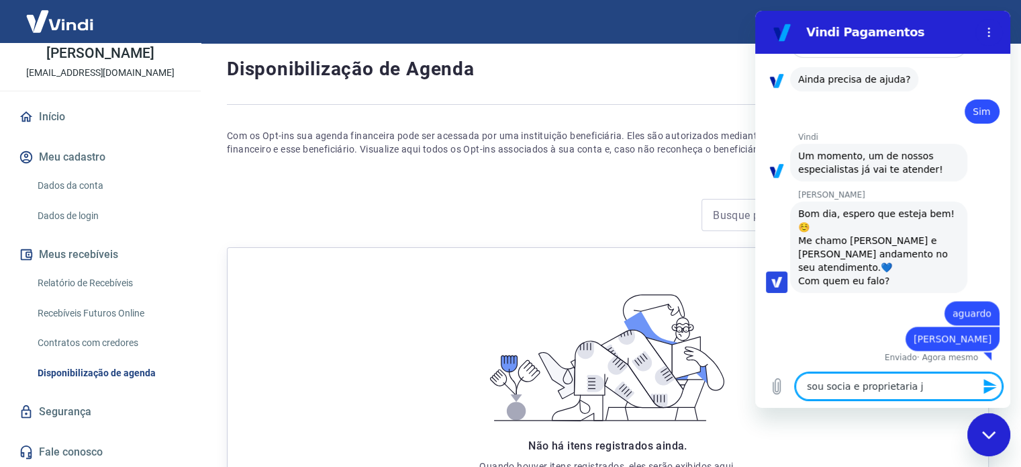
type textarea "x"
type textarea "sou socia e proprietaria jun"
type textarea "x"
type textarea "sou socia e proprietaria junt"
type textarea "x"
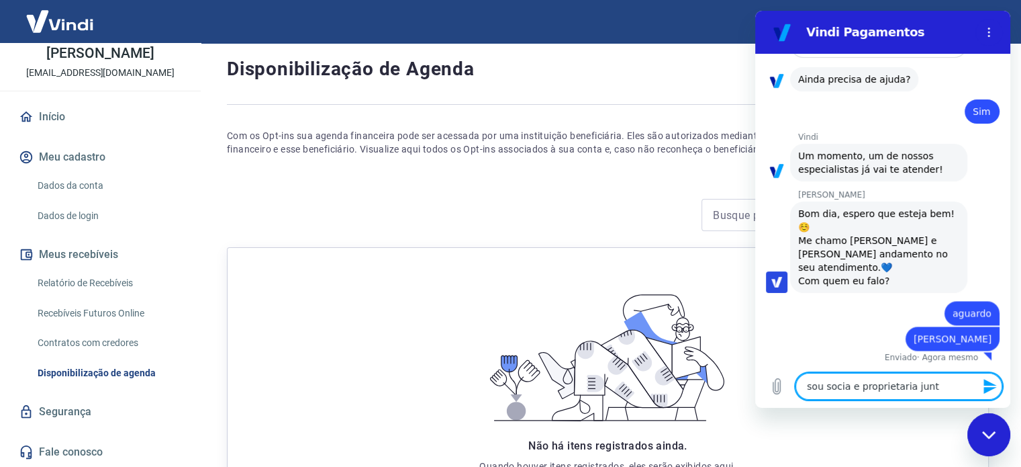
type textarea "sou socia e proprietaria junta"
type textarea "x"
type textarea "sou socia e proprietaria juntam"
type textarea "x"
type textarea "sou socia e proprietaria juntame"
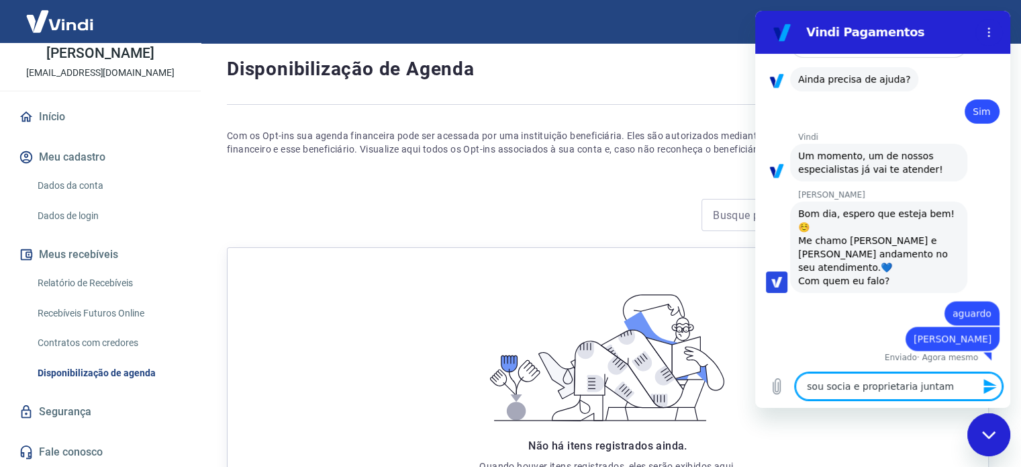
type textarea "x"
type textarea "sou socia e proprietaria juntamen"
type textarea "x"
type textarea "sou socia e proprietaria juntament"
type textarea "x"
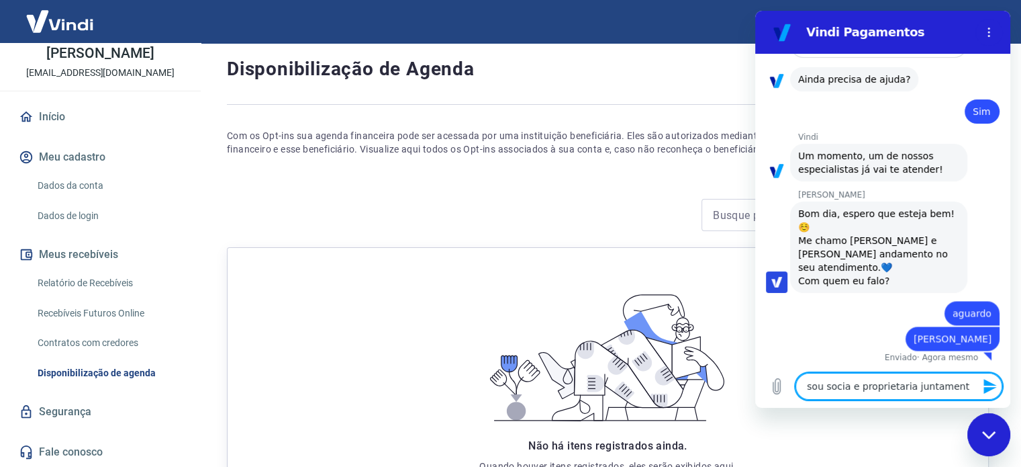
type textarea "sou socia e proprietaria juntamento"
type textarea "x"
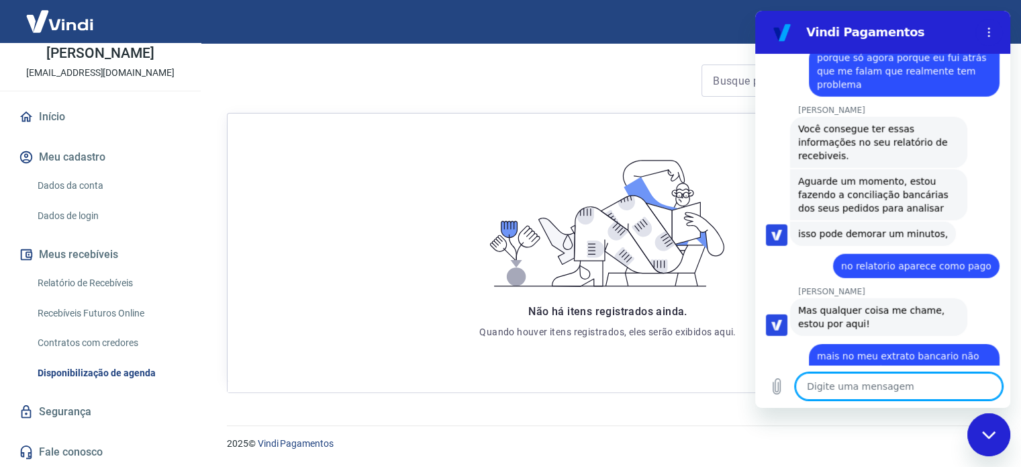
scroll to position [3703, 0]
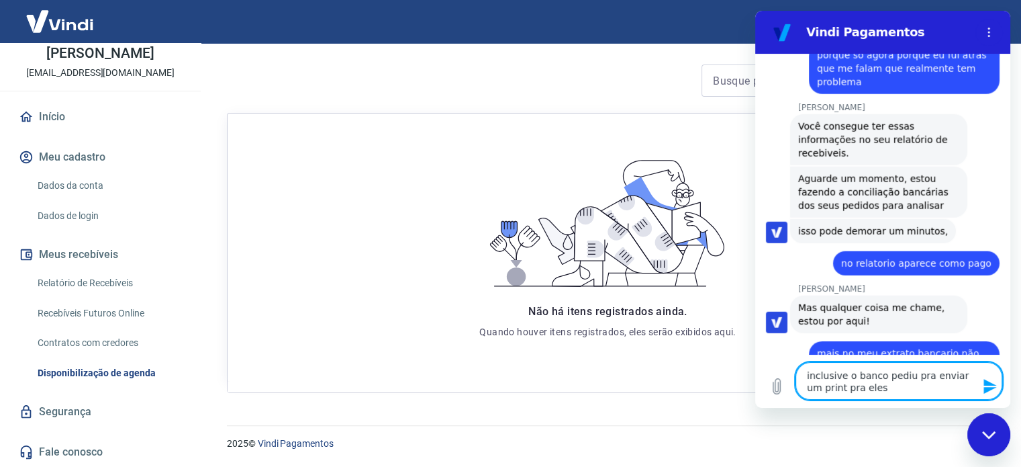
click at [921, 378] on textarea "inclusive o banco pediu pra enviar um print pra eles" at bounding box center [899, 381] width 207 height 38
click at [879, 389] on textarea "inclusive o banco pediu pra voces enviar um print pra eles" at bounding box center [899, 381] width 207 height 38
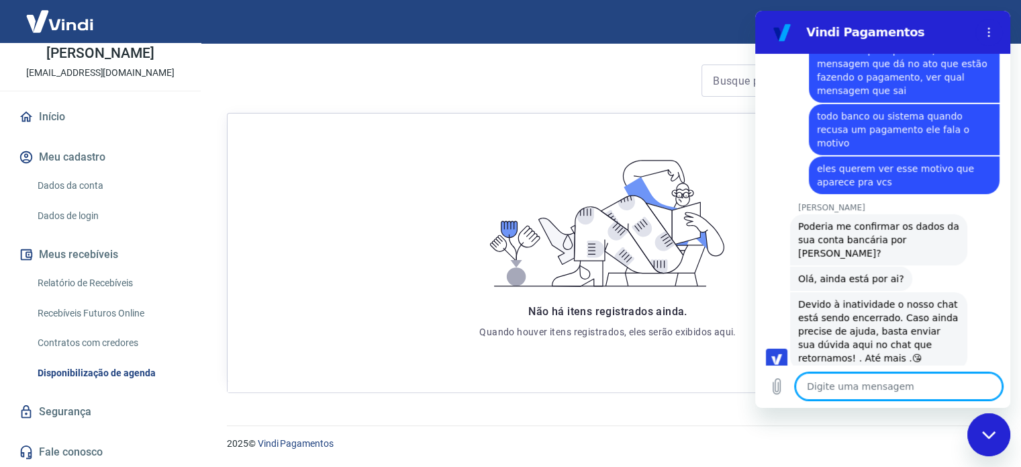
scroll to position [4098, 0]
click at [869, 381] on textarea at bounding box center [899, 386] width 207 height 27
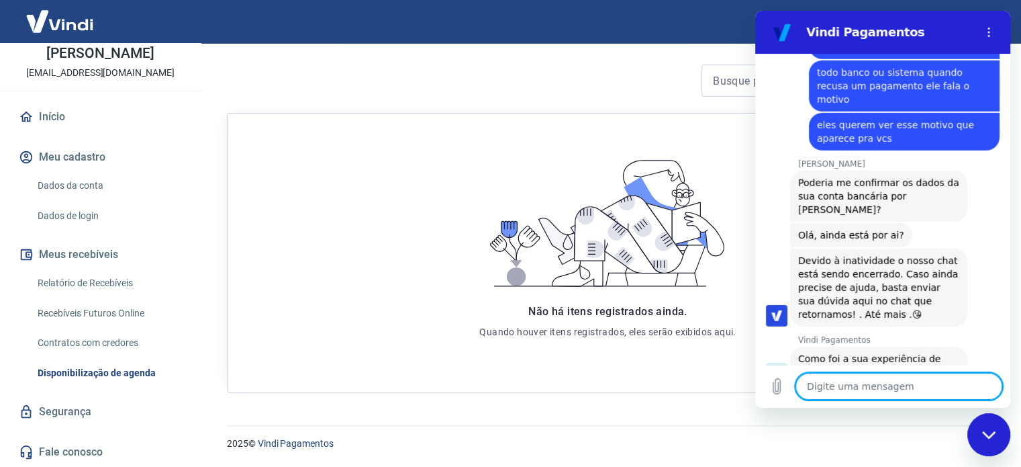
scroll to position [4144, 0]
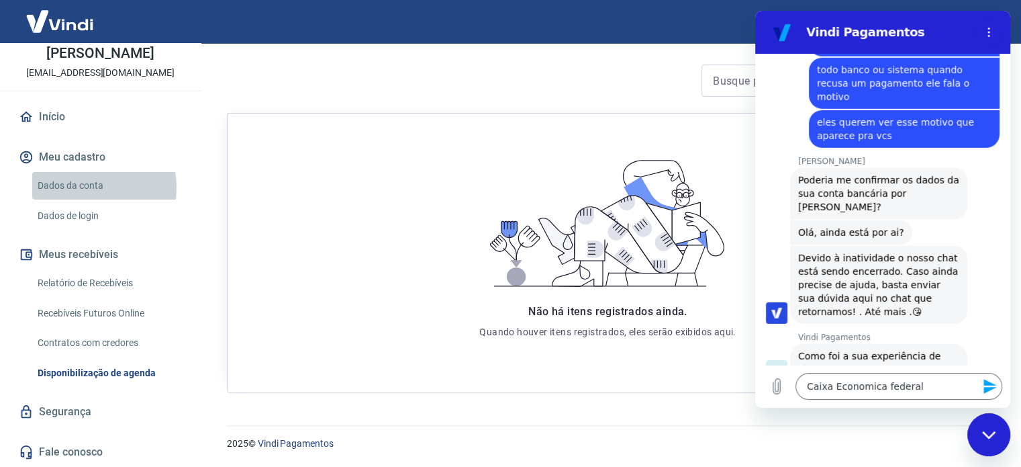
click at [87, 187] on link "Dados da conta" at bounding box center [108, 186] width 152 height 28
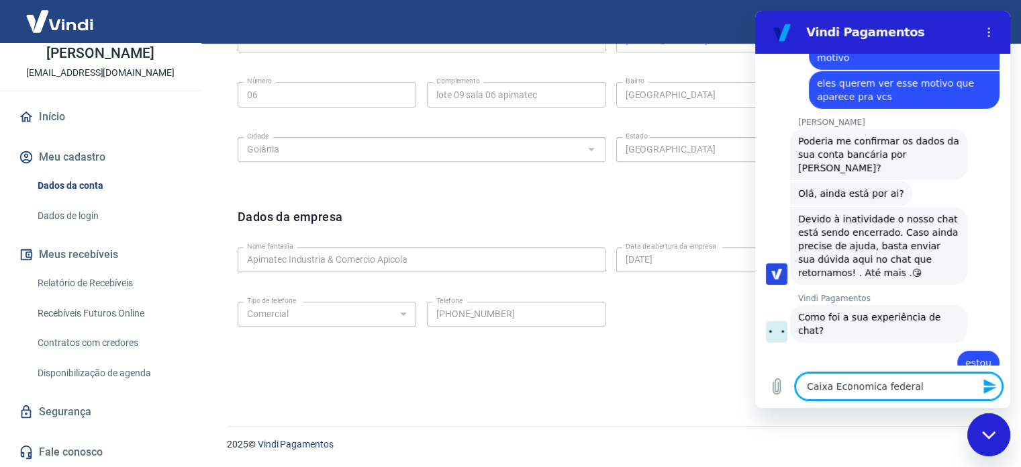
scroll to position [299, 0]
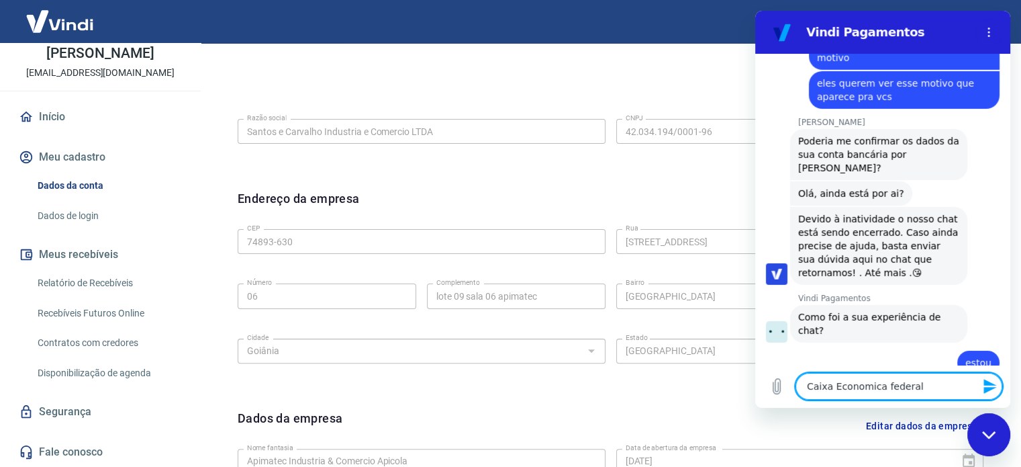
click at [949, 389] on textarea "Caixa Economica federal" at bounding box center [899, 386] width 207 height 27
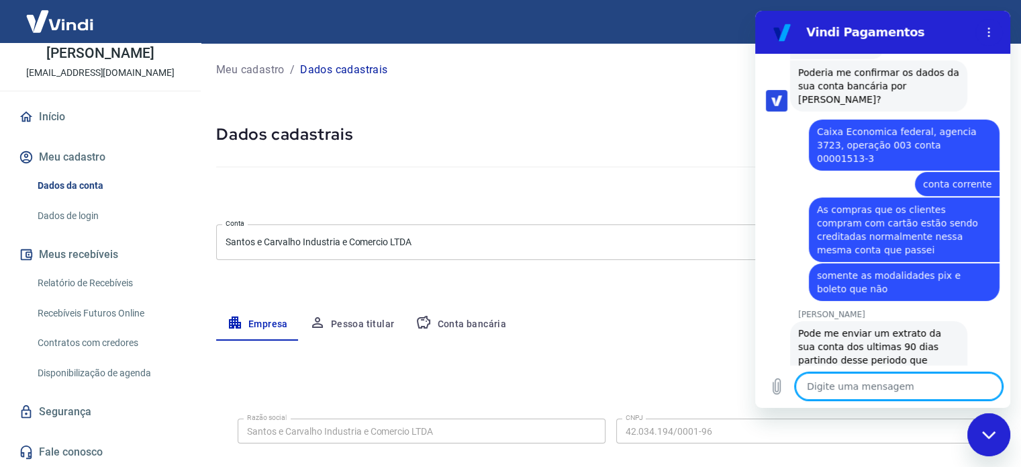
scroll to position [4545, 0]
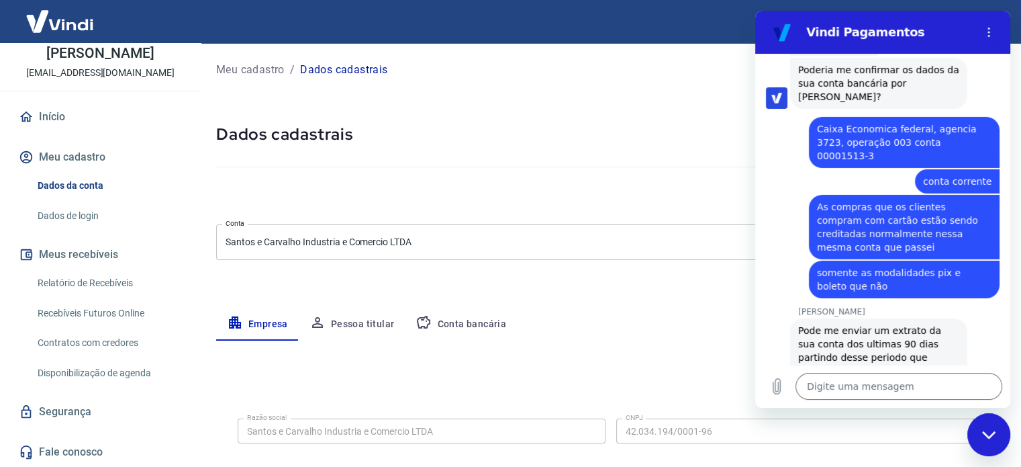
click at [782, 381] on icon "Carregar arquivo" at bounding box center [777, 386] width 16 height 16
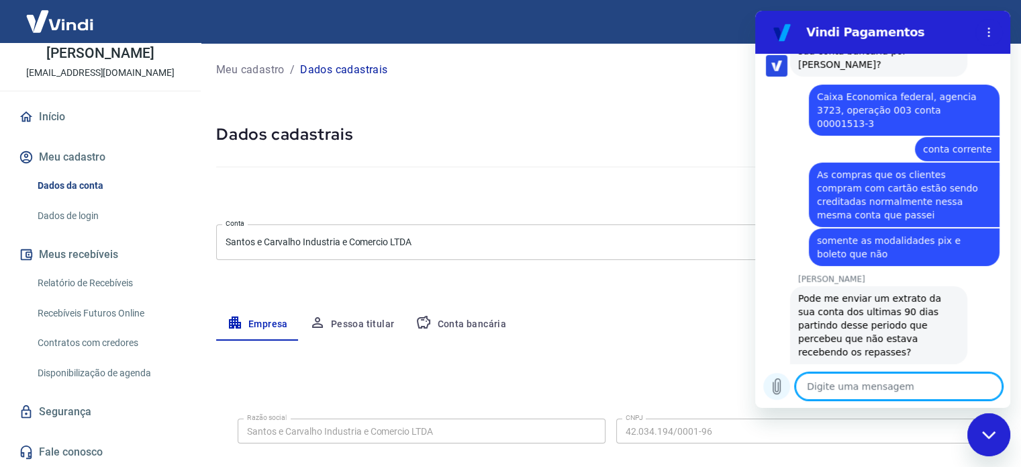
scroll to position [4576, 0]
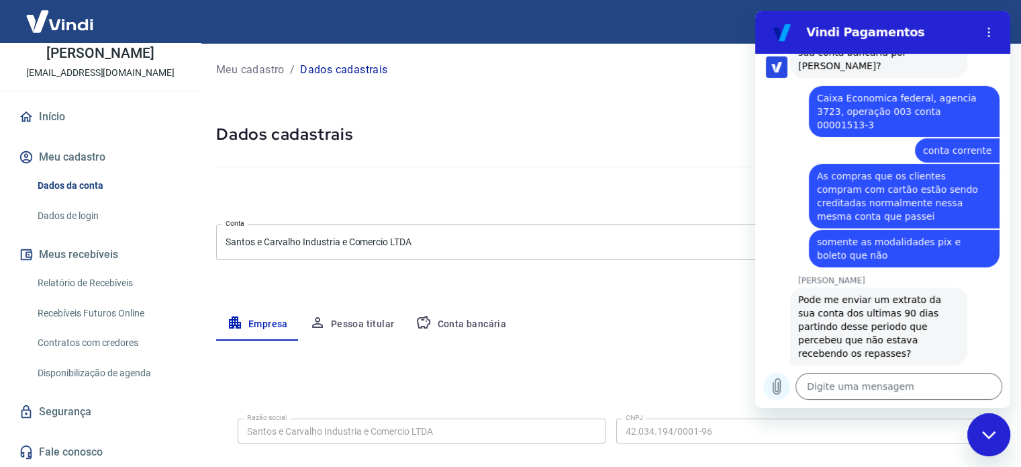
click at [779, 387] on icon "Carregar arquivo" at bounding box center [777, 386] width 16 height 16
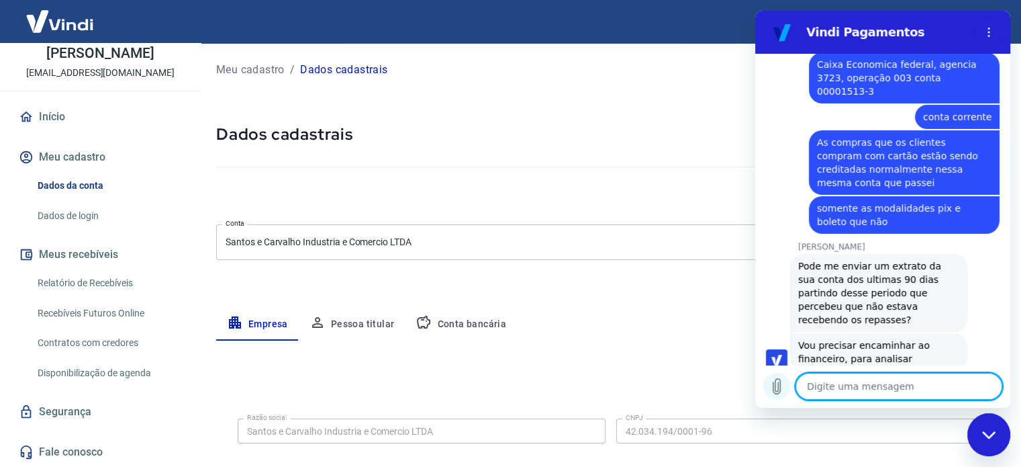
scroll to position [4612, 0]
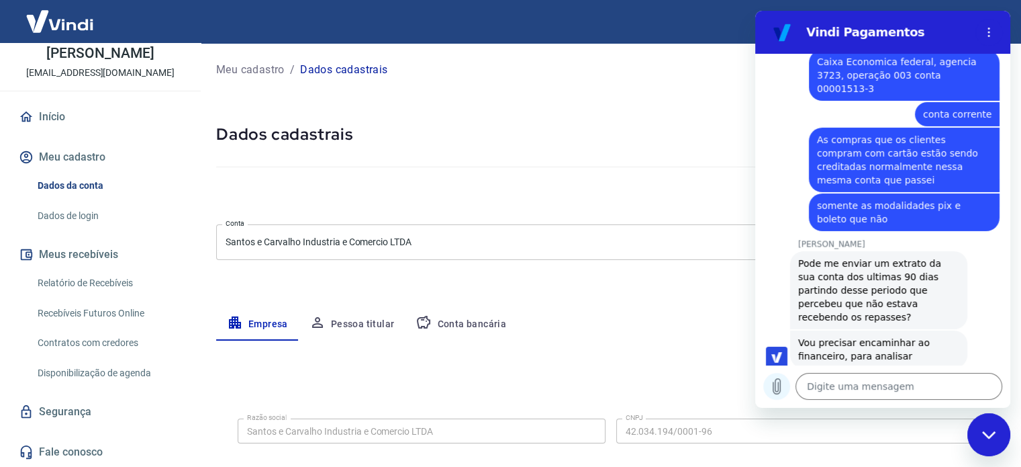
click at [779, 391] on icon "Carregar arquivo" at bounding box center [776, 386] width 7 height 15
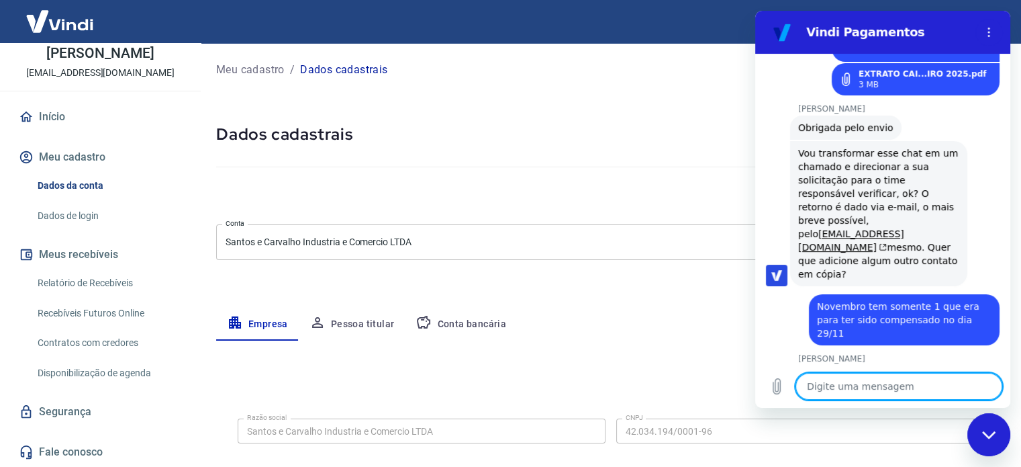
scroll to position [5119, 0]
